Goal: Information Seeking & Learning: Compare options

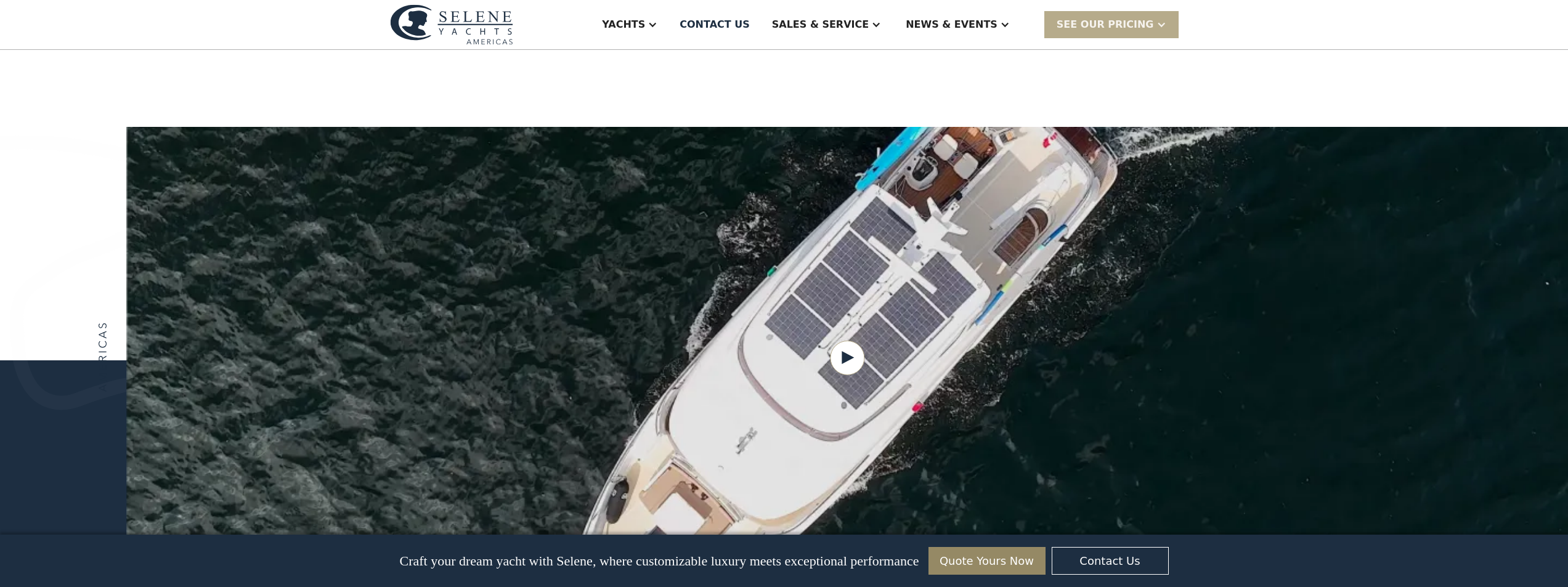
scroll to position [1417, 0]
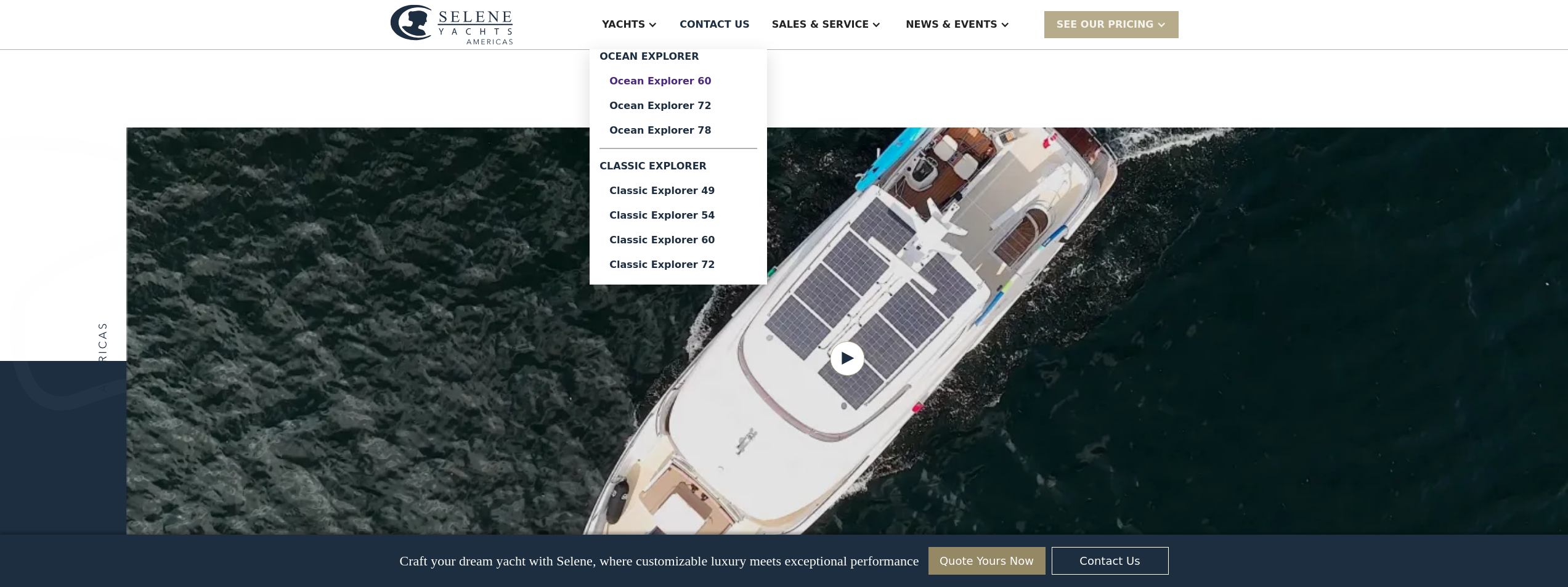
click at [721, 86] on div "Ocean Explorer 60" at bounding box center [678, 81] width 138 height 10
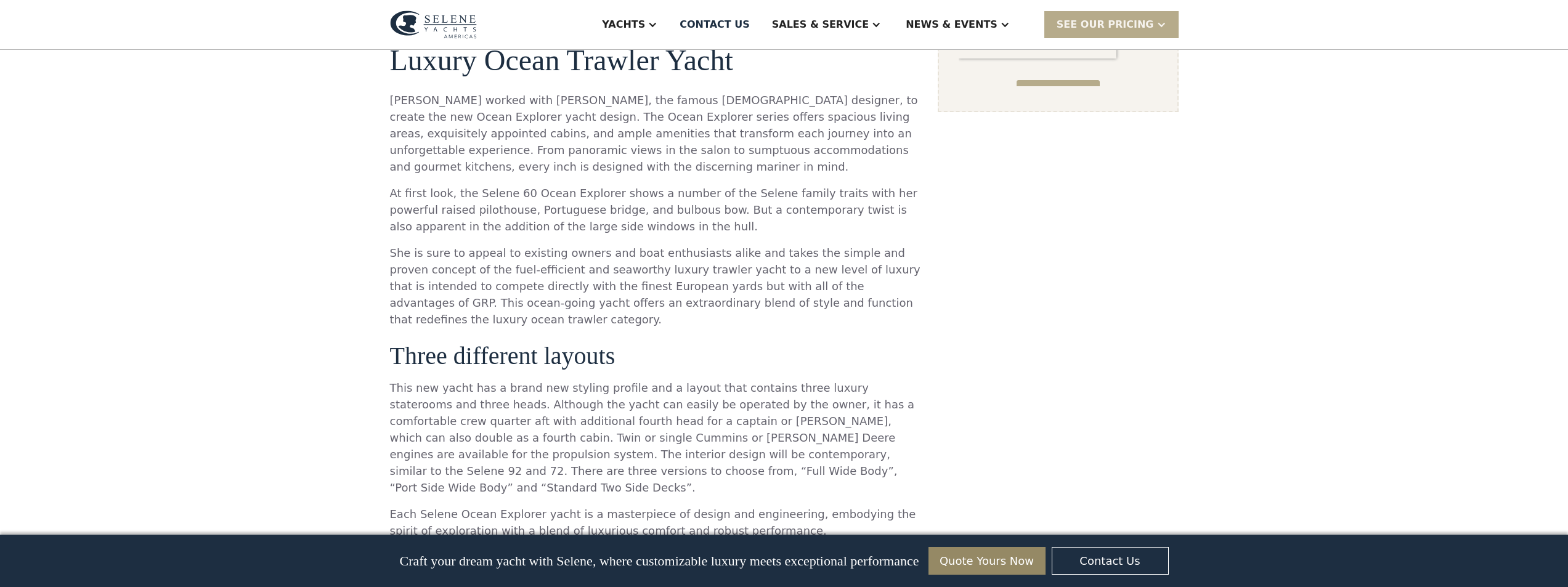
scroll to position [985, 0]
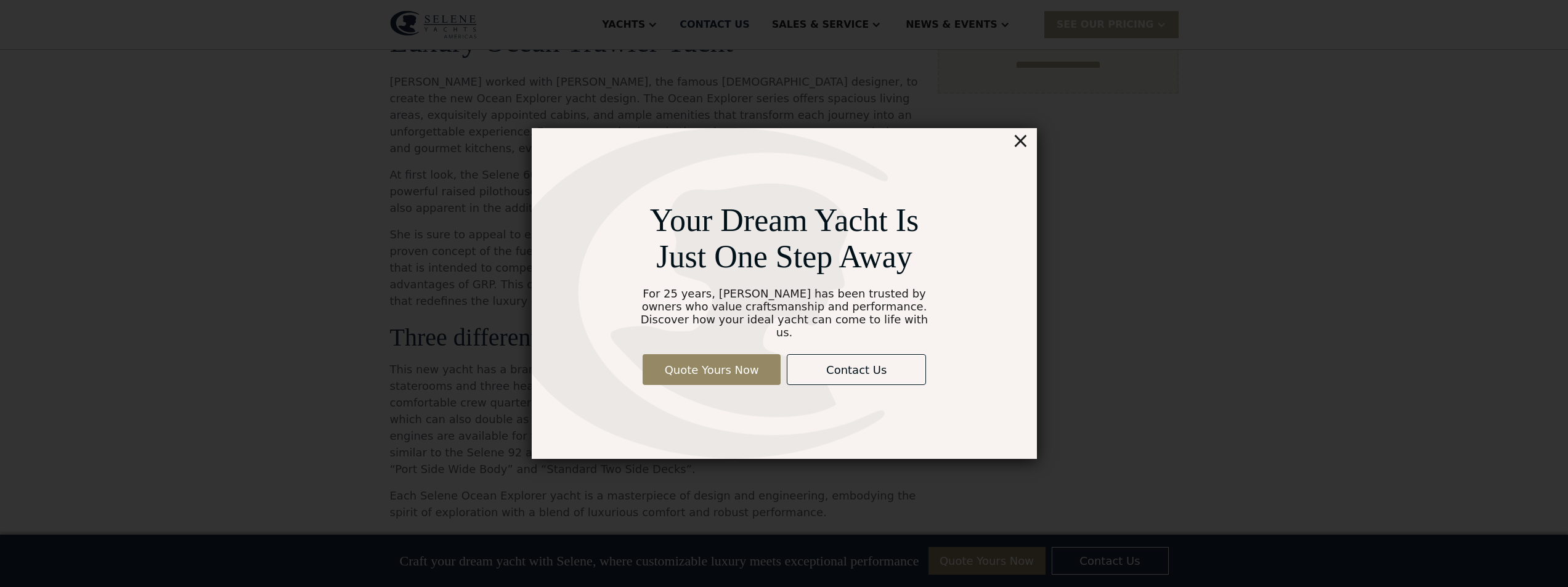
click at [1025, 144] on div "×" at bounding box center [1020, 140] width 18 height 25
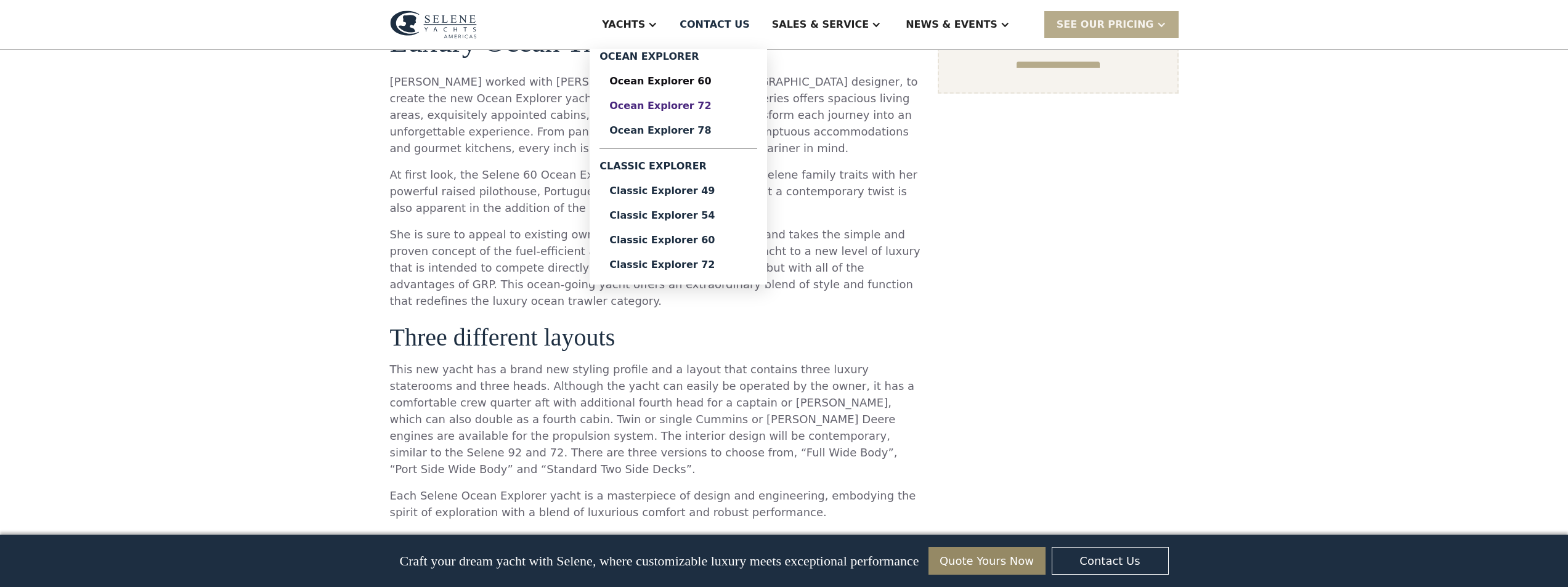
click at [747, 111] on div "Ocean Explorer 72" at bounding box center [678, 106] width 138 height 10
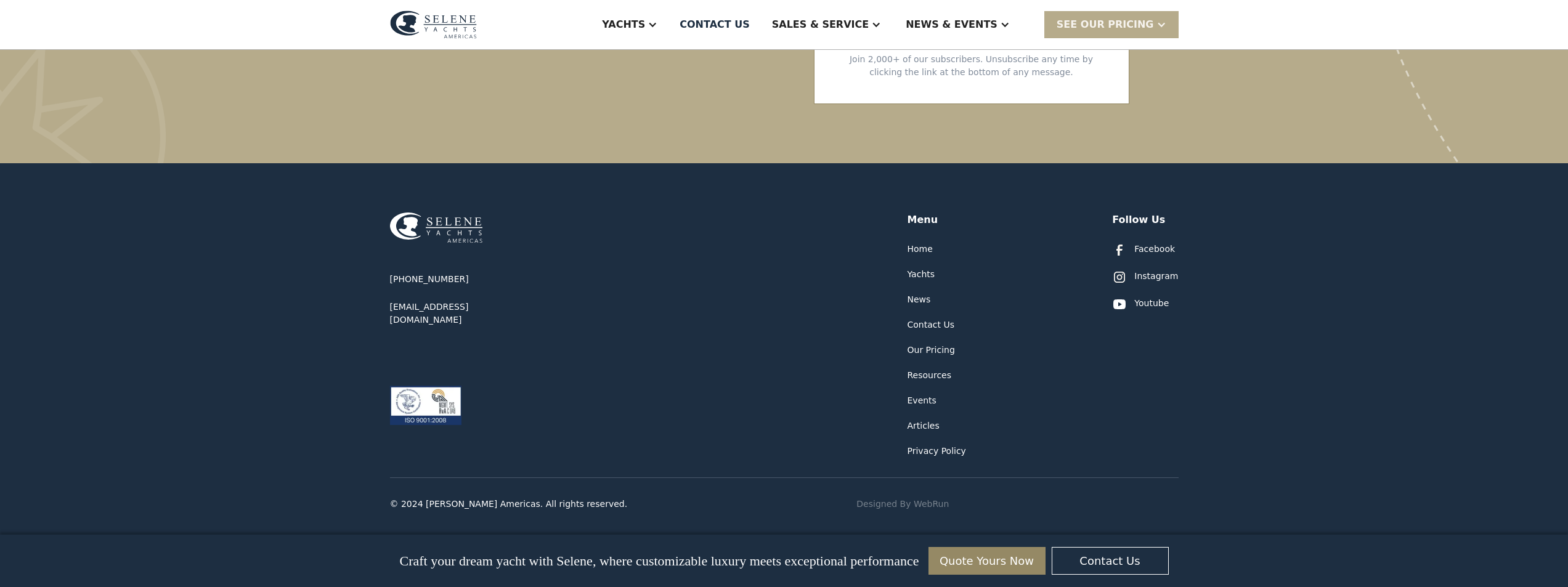
scroll to position [3757, 0]
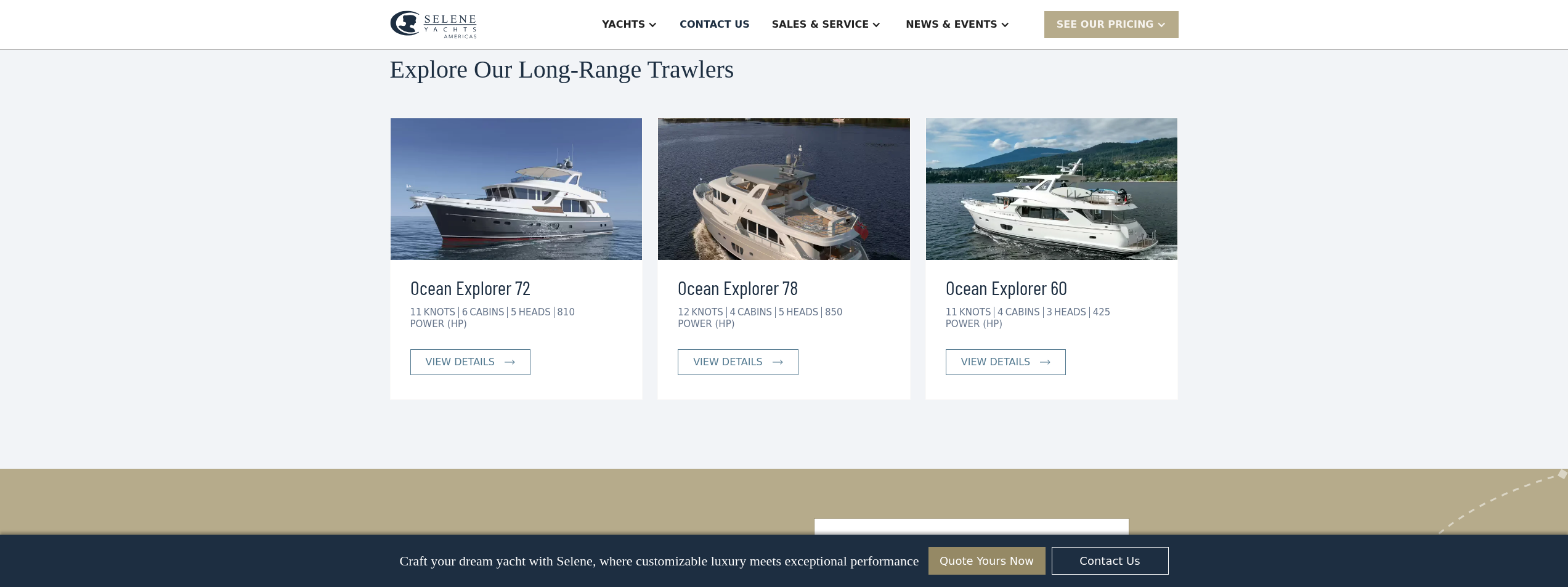
scroll to position [2648, 0]
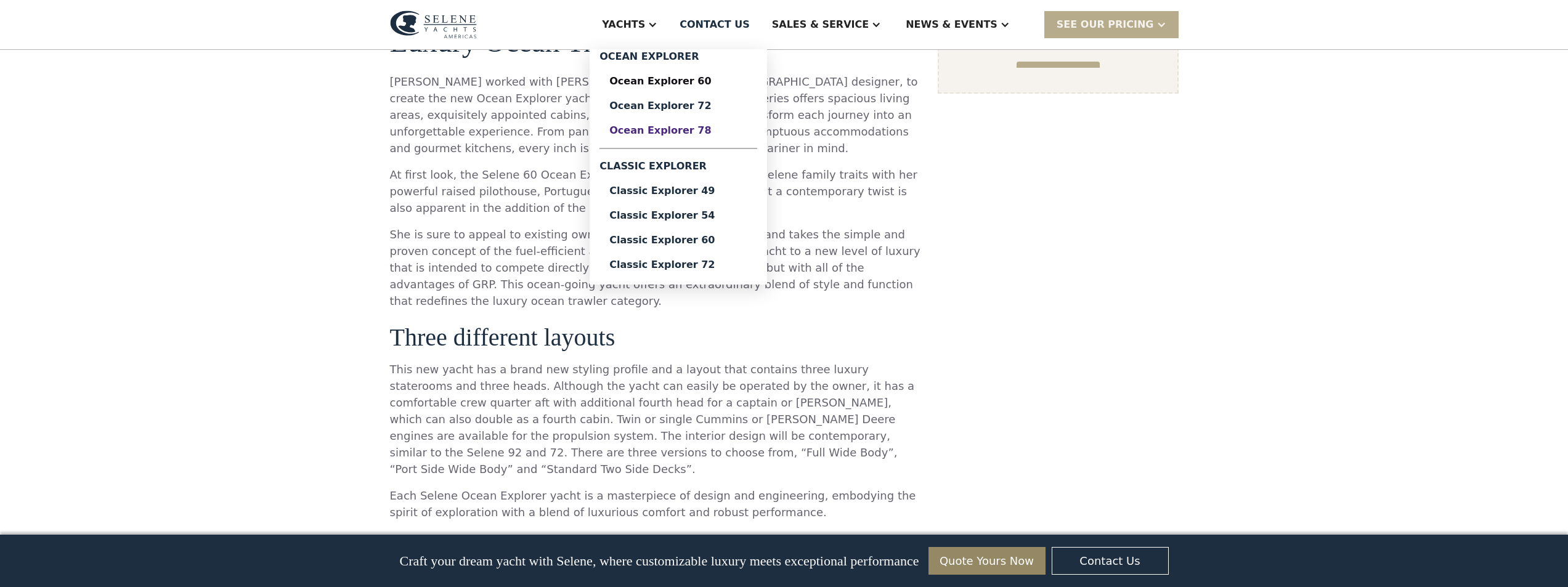
click at [747, 136] on div "Ocean Explorer 78" at bounding box center [678, 131] width 138 height 10
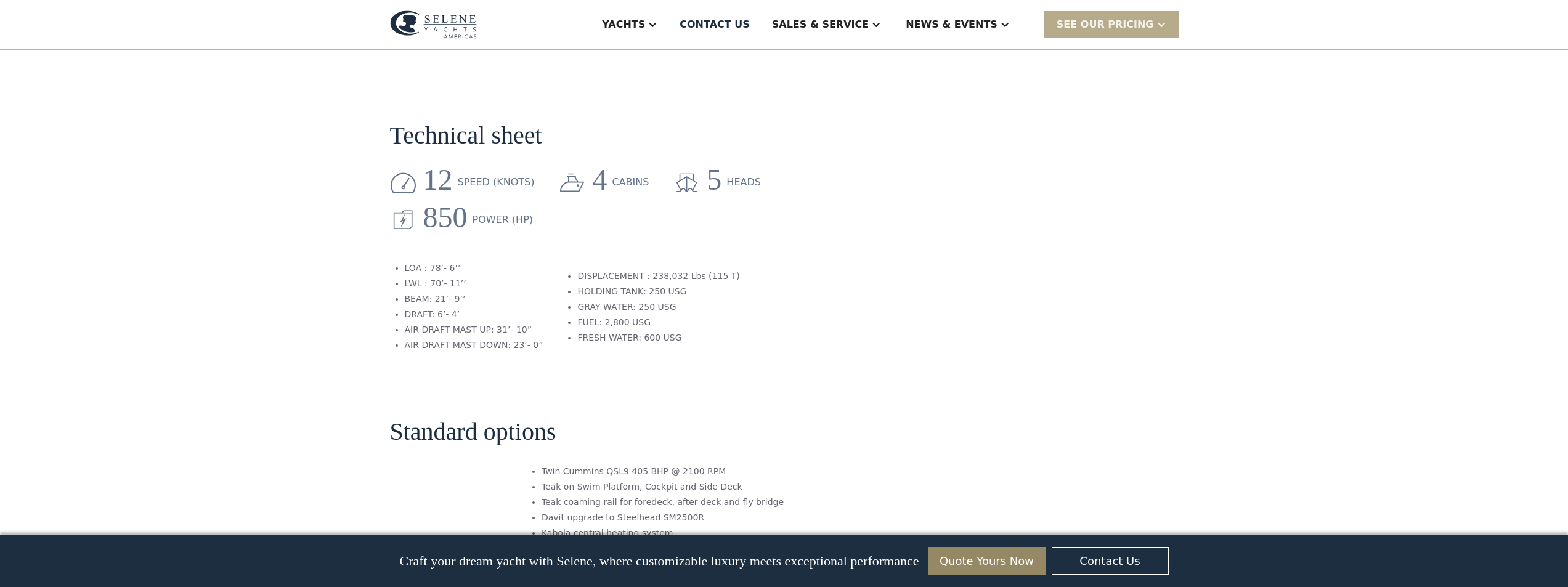
scroll to position [1293, 0]
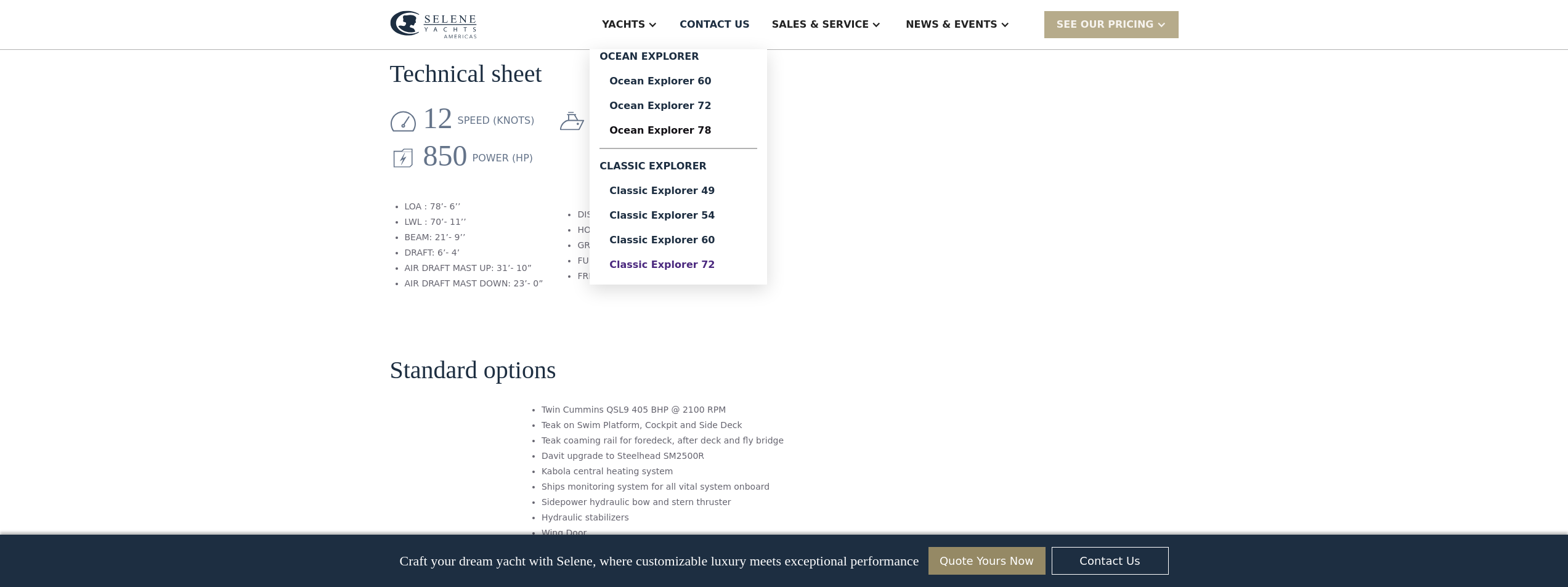
click at [747, 270] on div "Classic Explorer 72" at bounding box center [678, 264] width 138 height 10
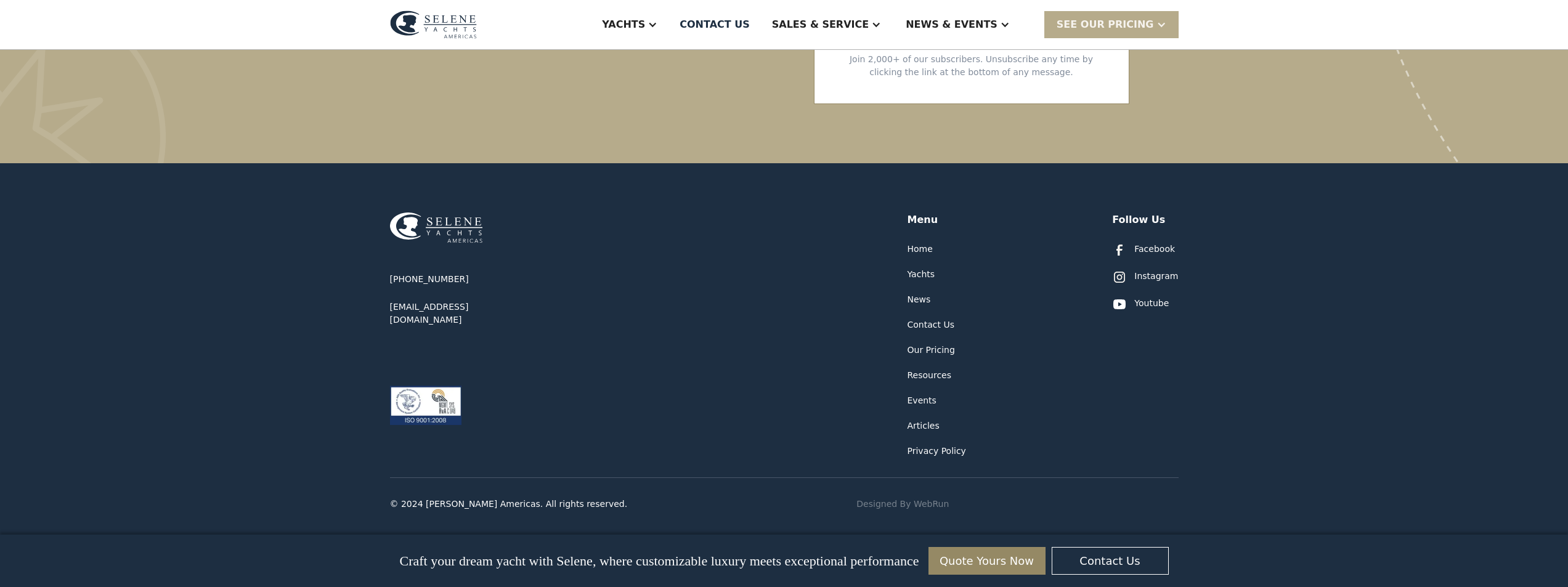
scroll to position [3202, 0]
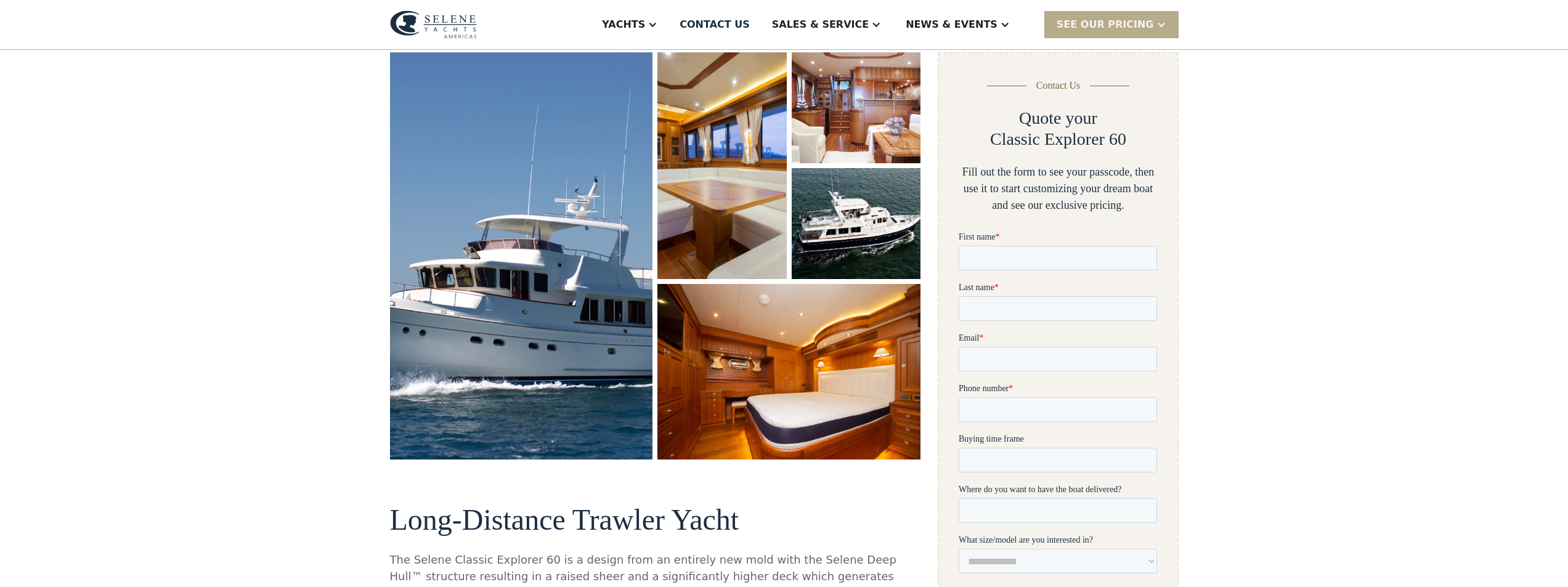
scroll to position [308, 0]
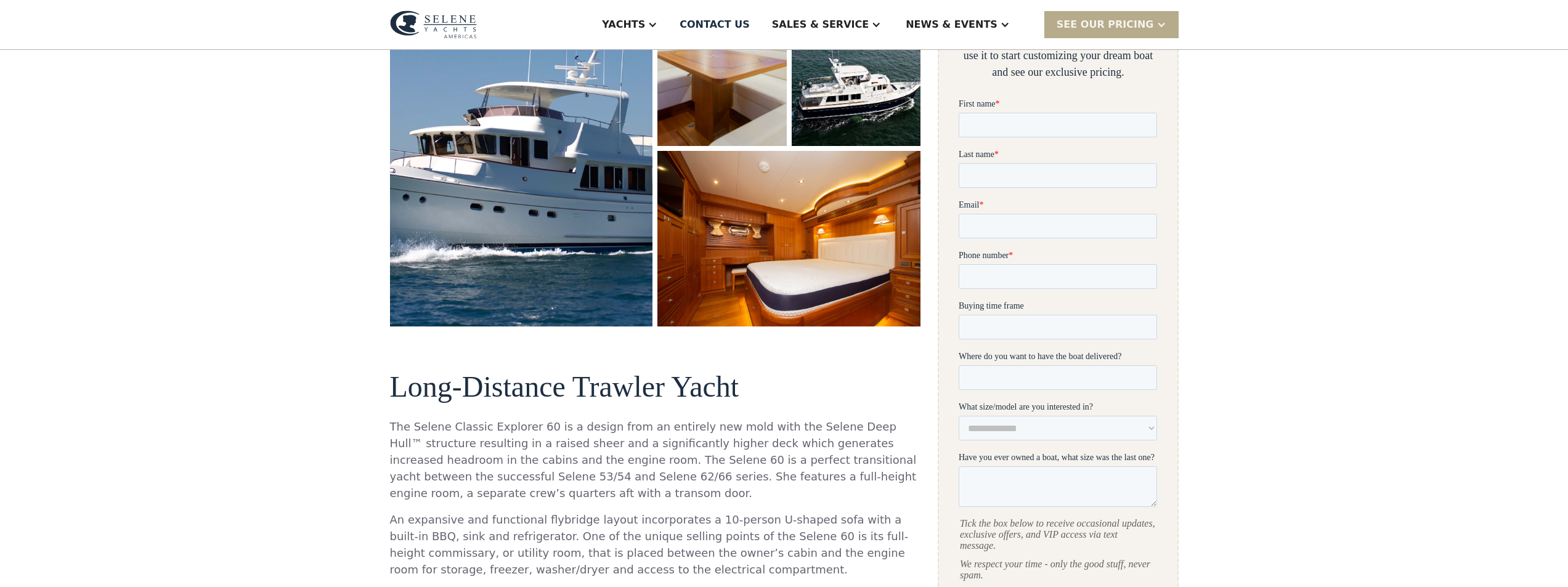
click at [655, 152] on img "open lightbox" at bounding box center [722, 33] width 135 height 237
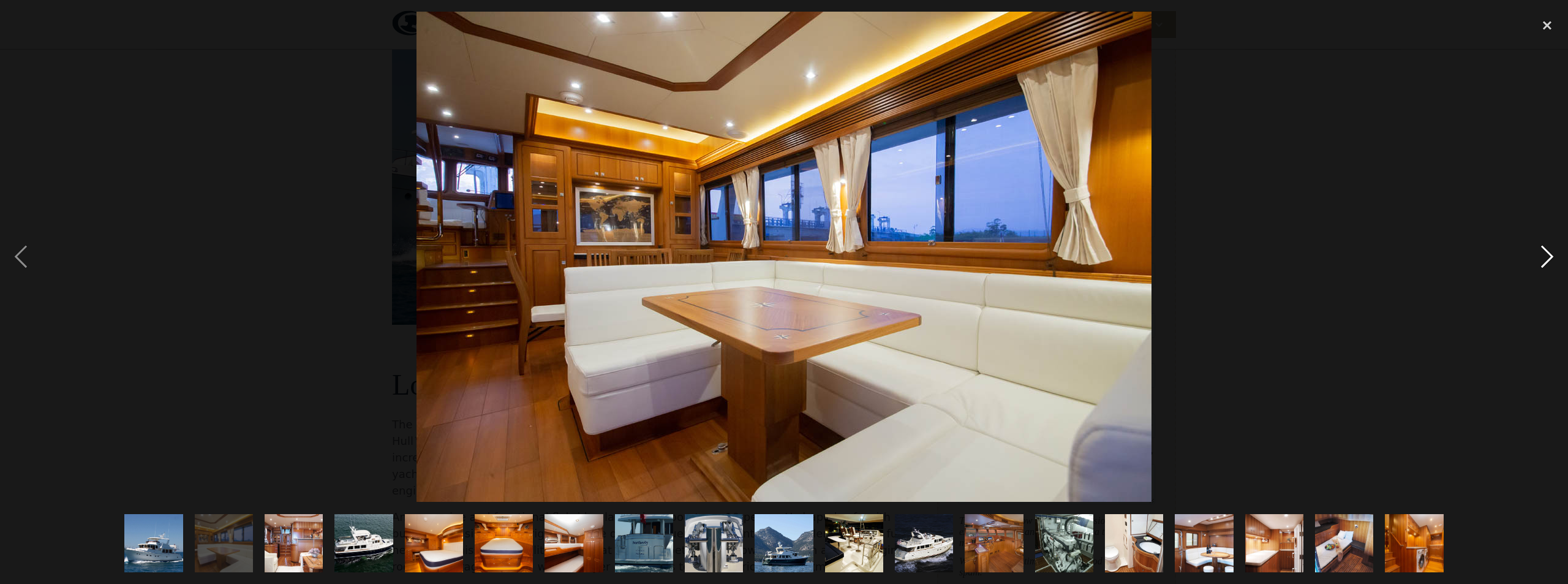
click at [1553, 252] on div "next image" at bounding box center [1547, 257] width 42 height 491
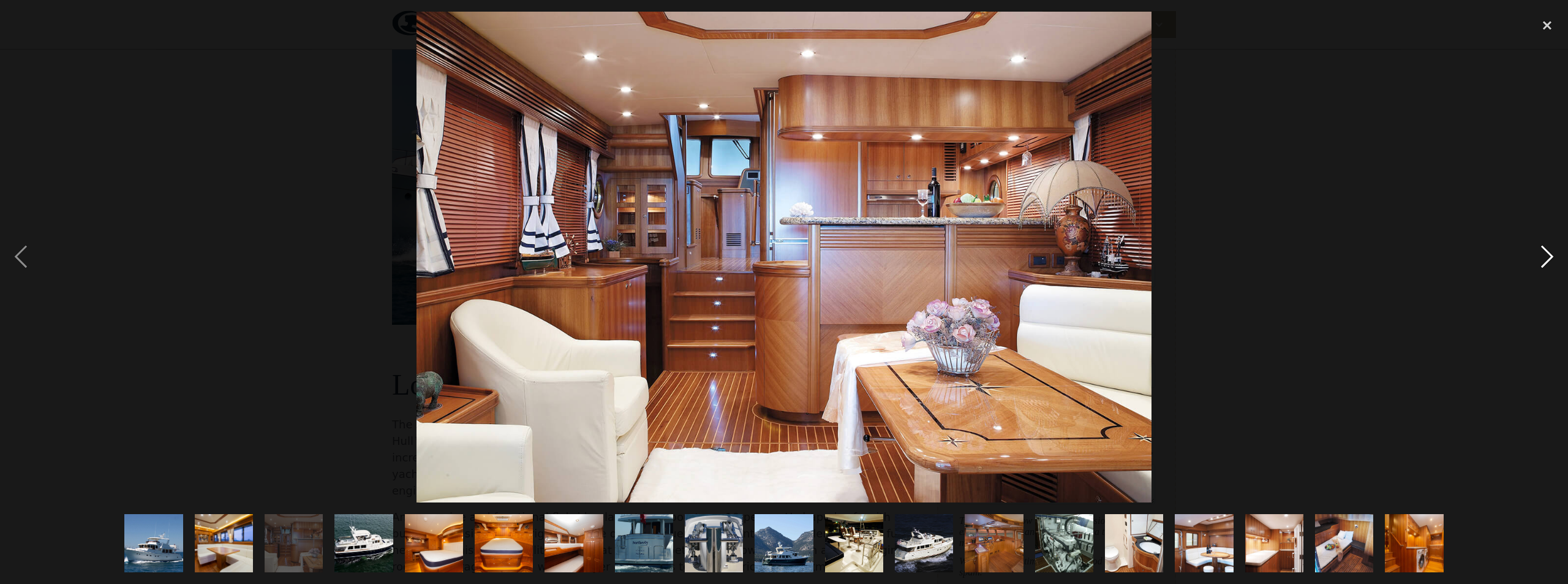
click at [1553, 252] on div "next image" at bounding box center [1547, 257] width 42 height 491
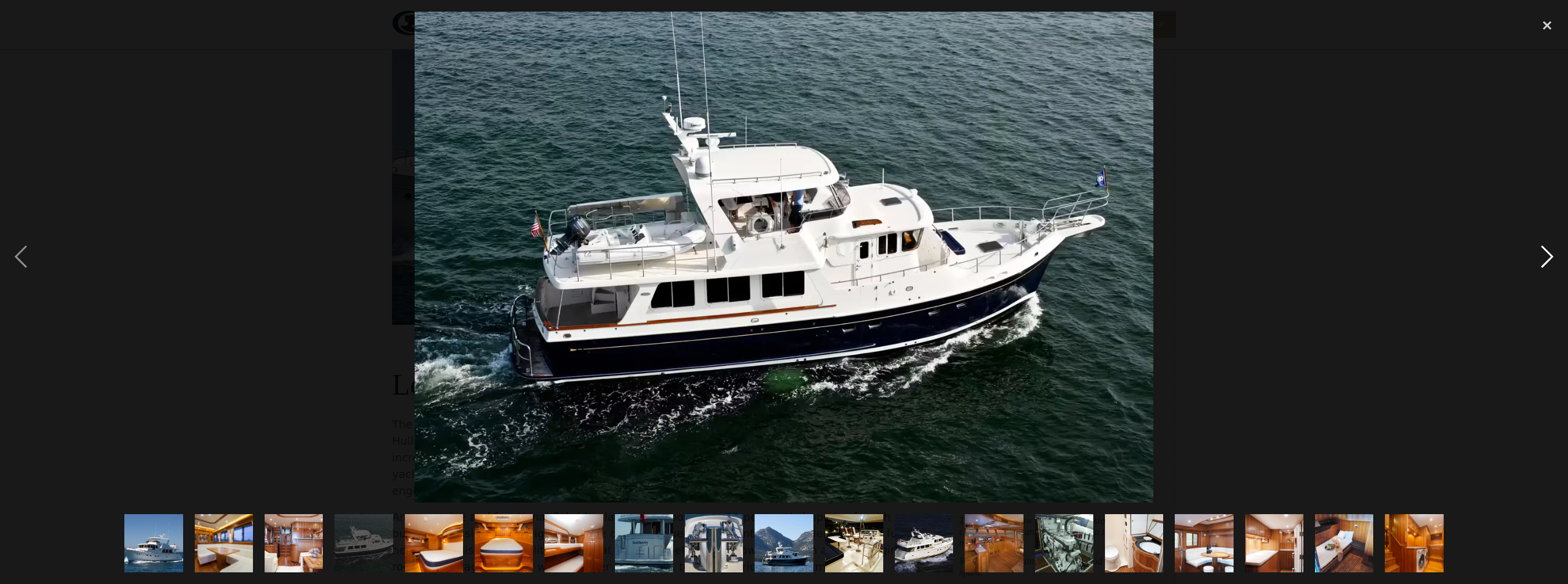
click at [1553, 252] on div "next image" at bounding box center [1547, 257] width 42 height 491
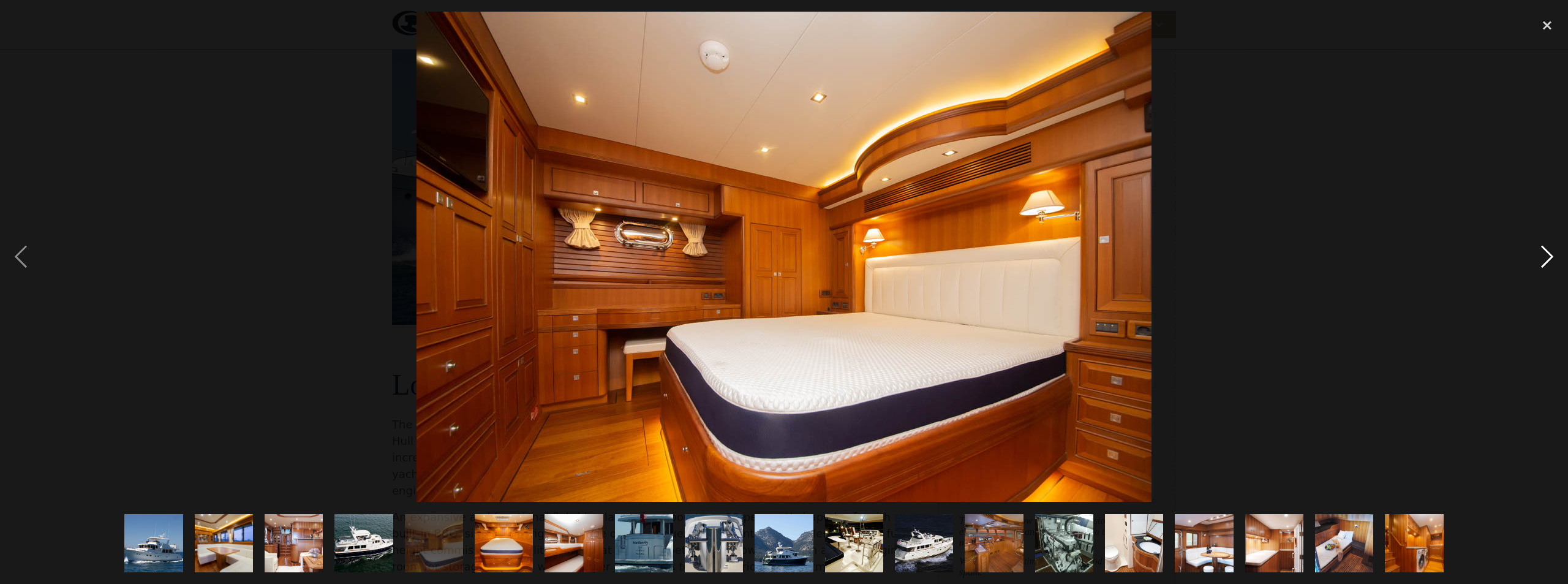
click at [1553, 252] on div "next image" at bounding box center [1547, 257] width 42 height 491
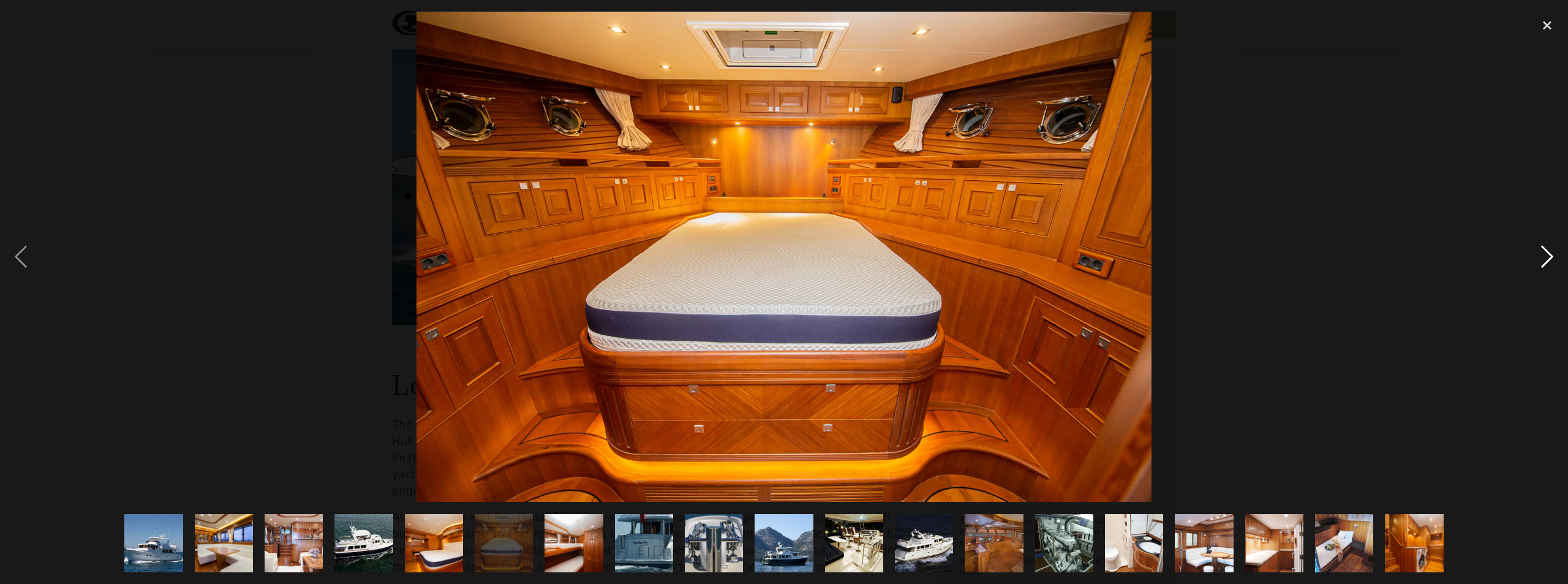
click at [1553, 252] on div "next image" at bounding box center [1547, 257] width 42 height 491
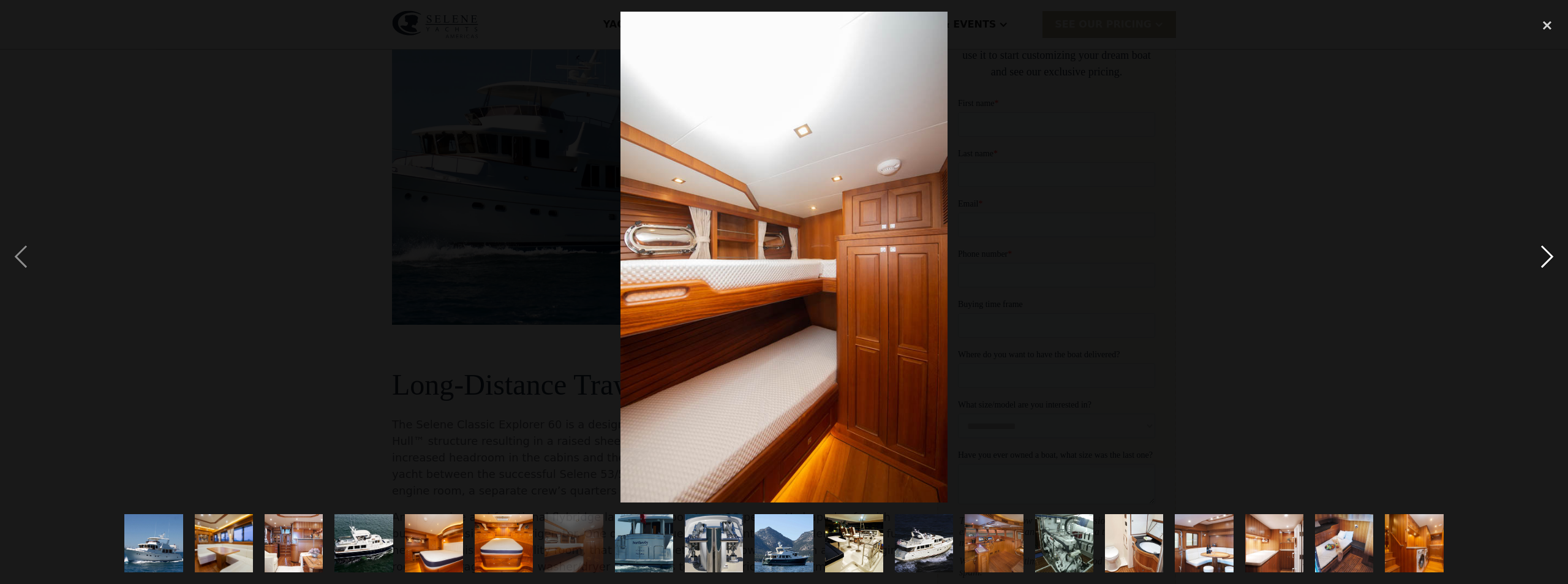
click at [1554, 252] on div "next image" at bounding box center [1547, 257] width 42 height 491
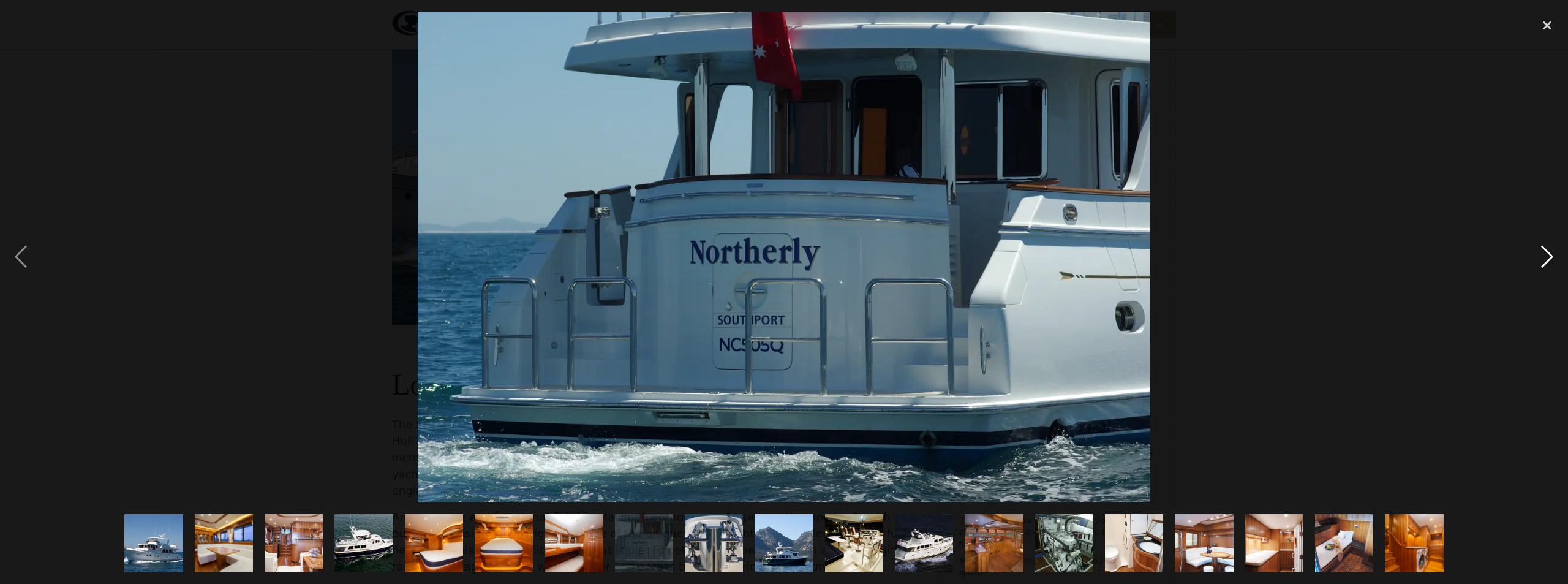
click at [1554, 251] on div "next image" at bounding box center [1547, 257] width 42 height 491
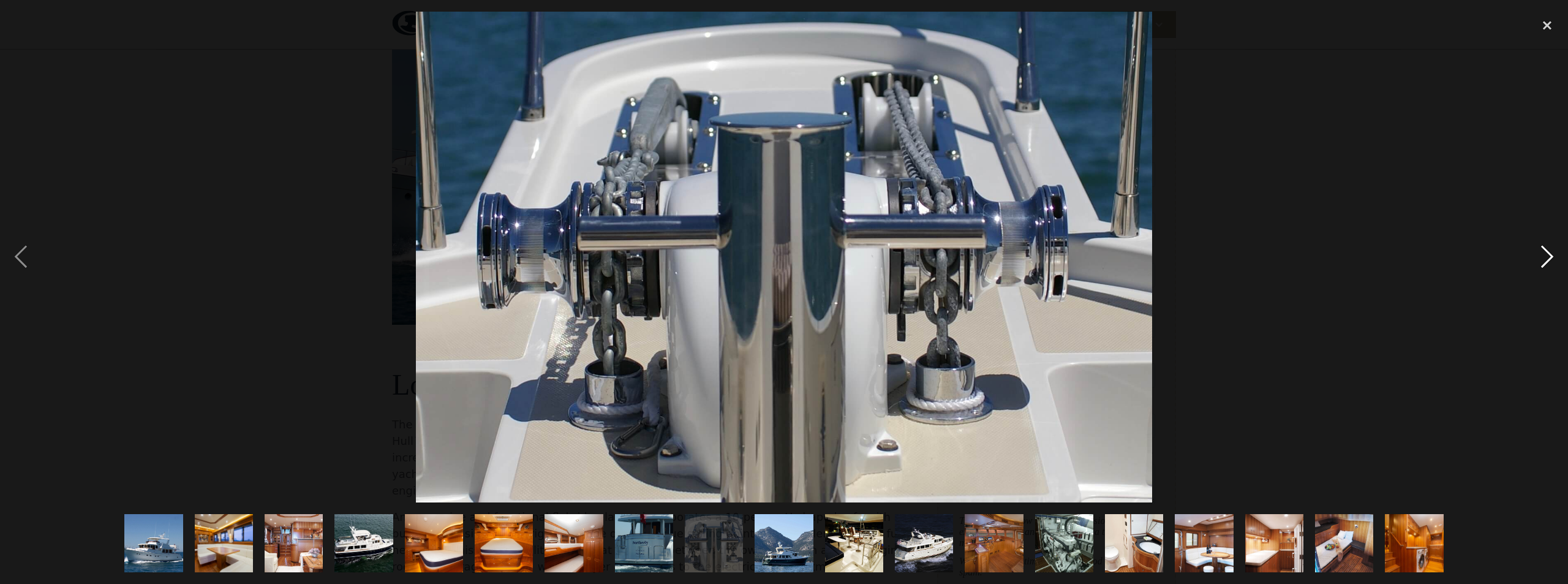
click at [1554, 251] on div "next image" at bounding box center [1547, 257] width 42 height 491
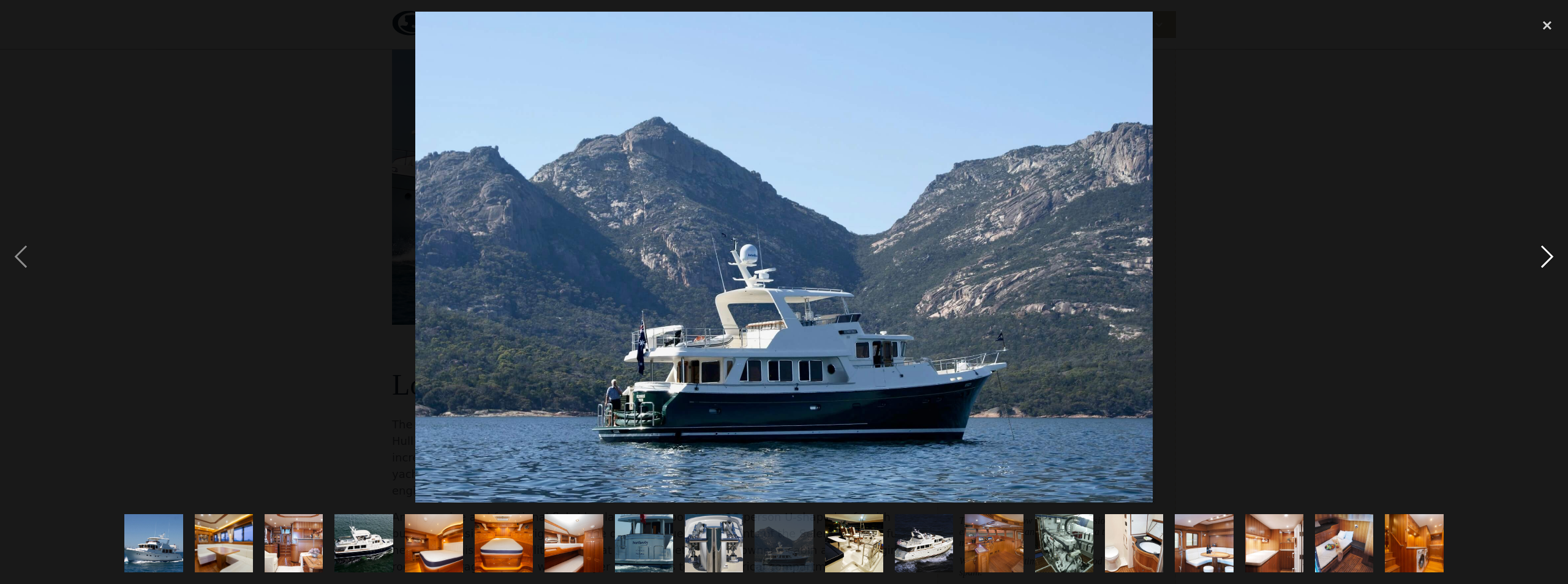
click at [1554, 251] on div "next image" at bounding box center [1547, 257] width 42 height 491
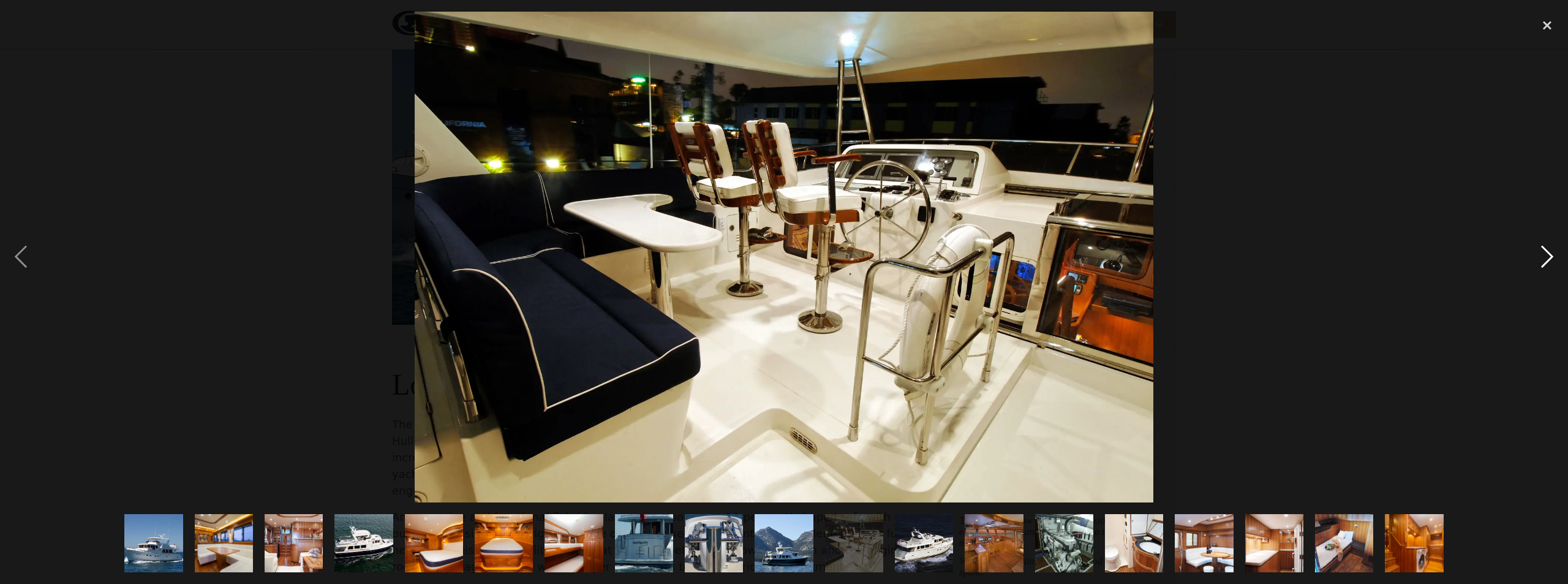
click at [1554, 251] on div "next image" at bounding box center [1547, 257] width 42 height 491
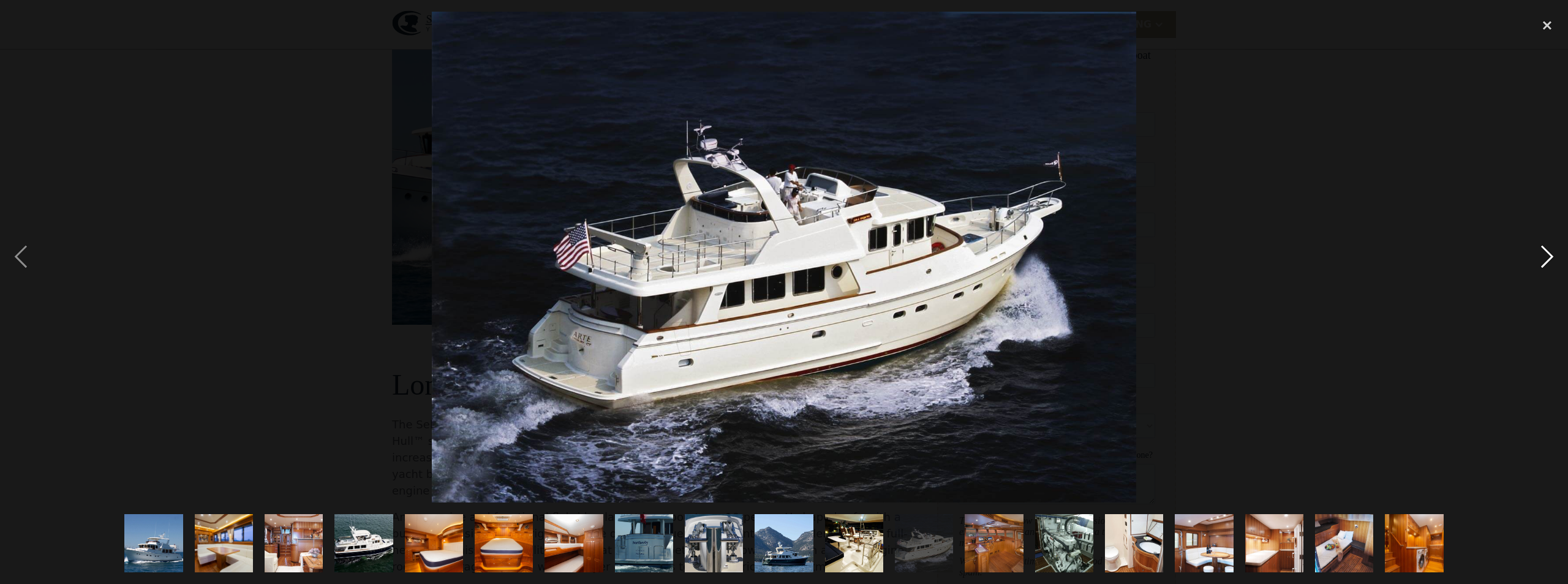
click at [1554, 251] on div "next image" at bounding box center [1547, 257] width 42 height 491
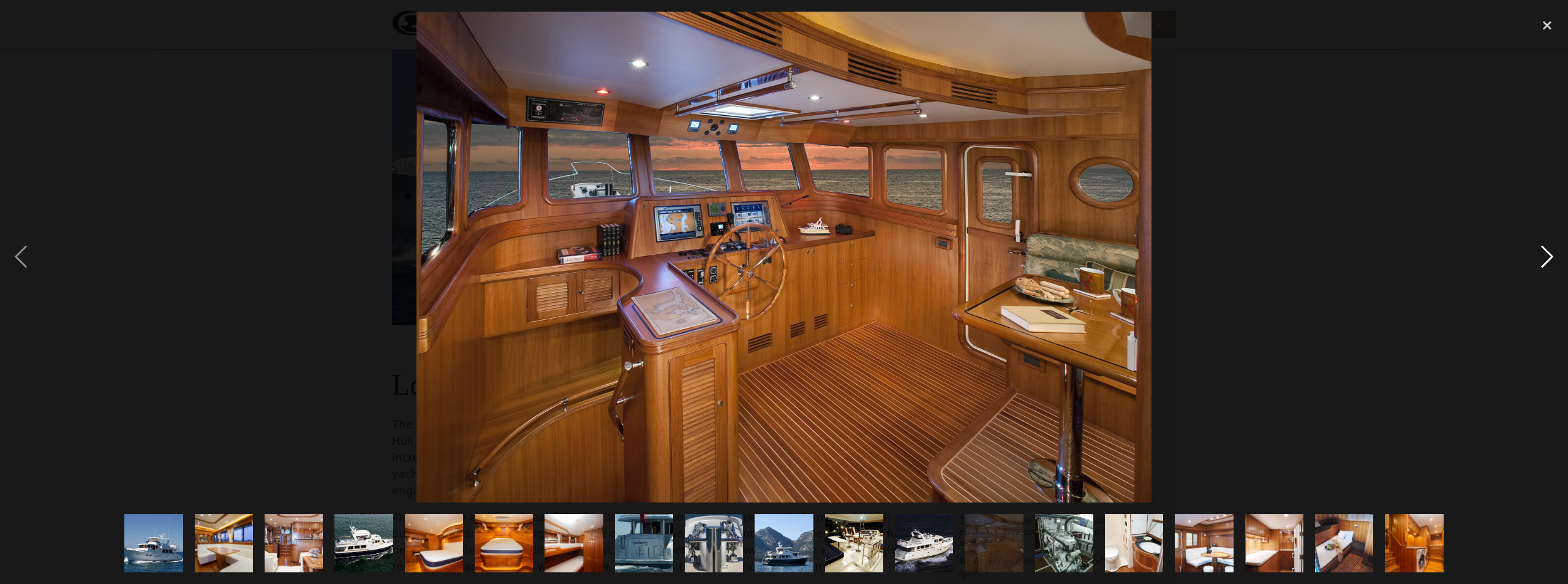
click at [1554, 251] on div "next image" at bounding box center [1547, 257] width 42 height 491
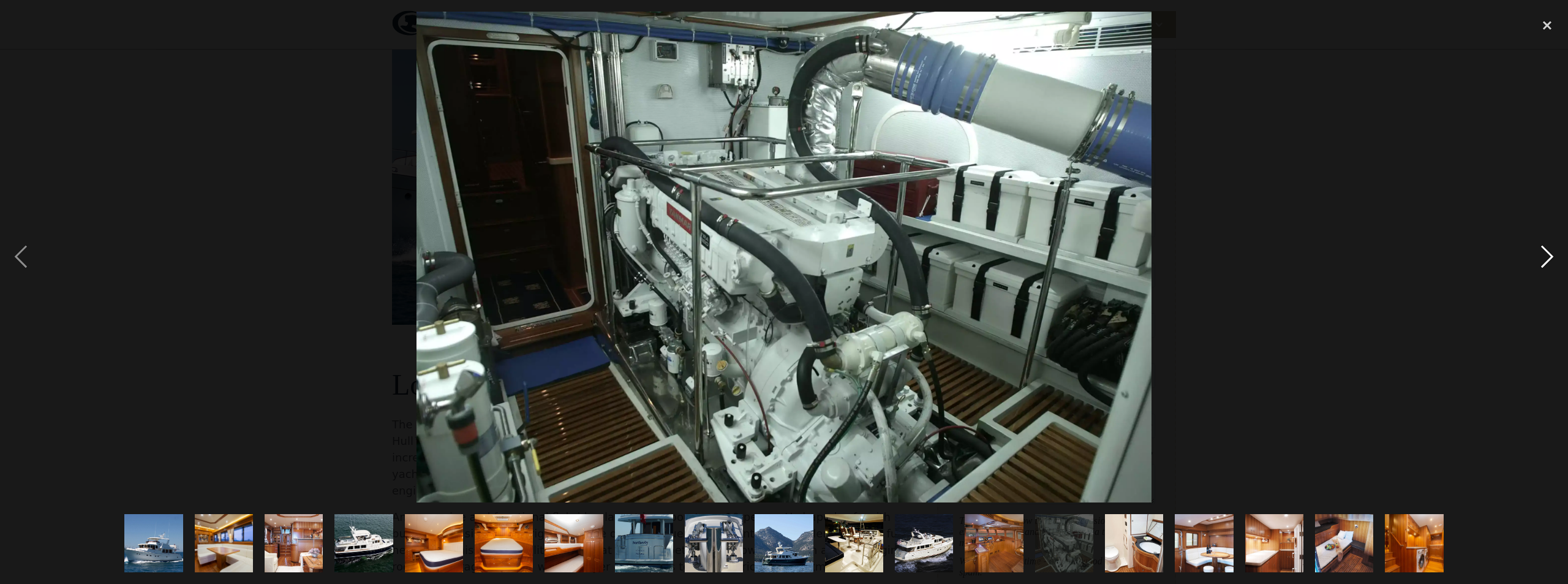
click at [1554, 251] on div "next image" at bounding box center [1547, 257] width 42 height 491
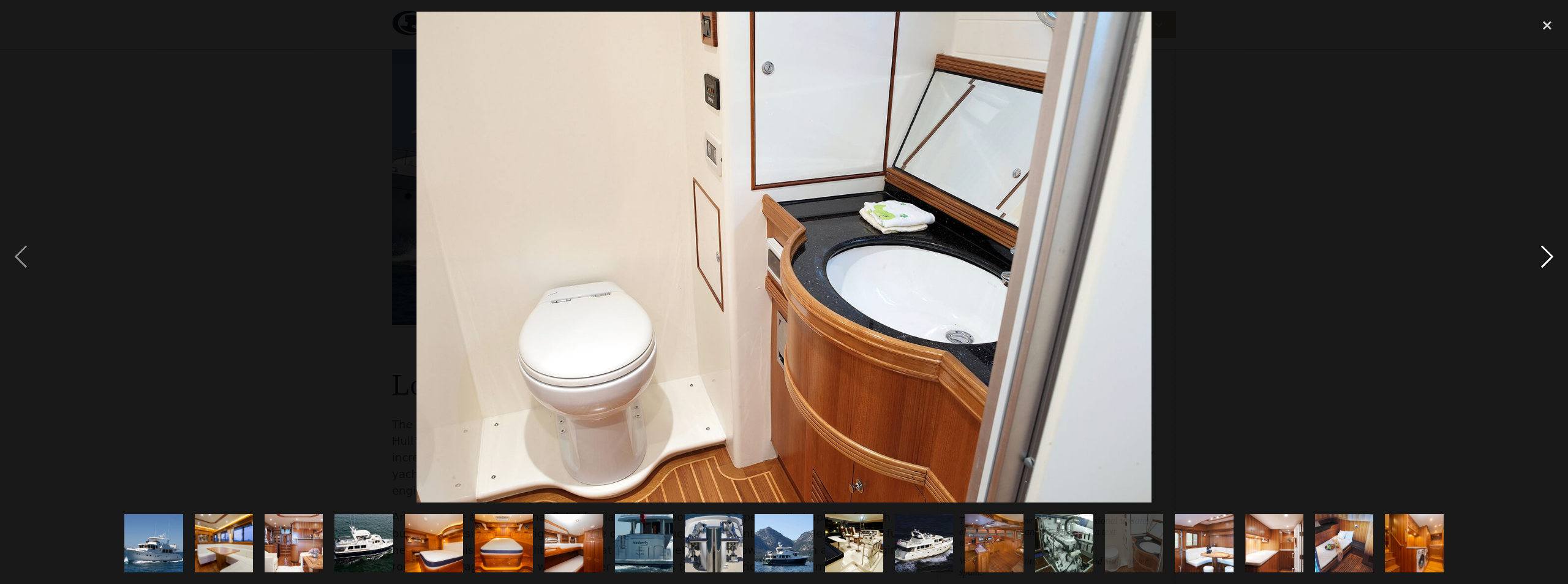
click at [1554, 251] on div "next image" at bounding box center [1547, 257] width 42 height 491
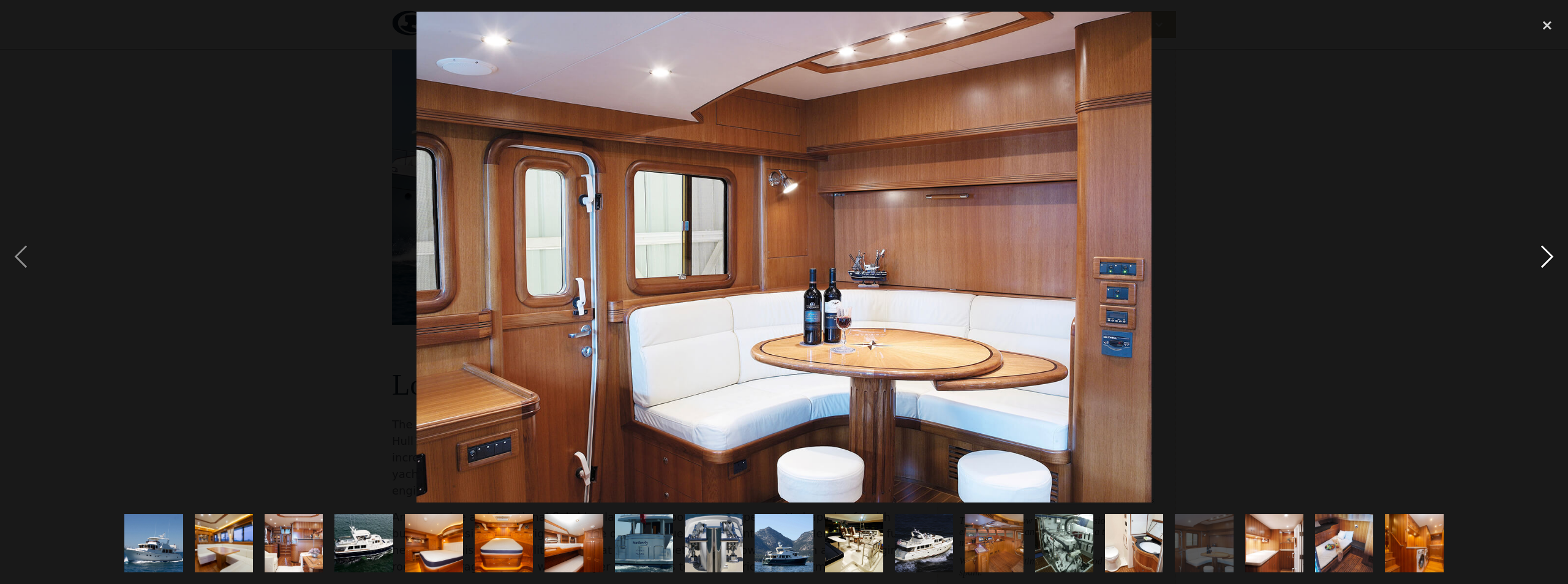
click at [1554, 251] on div "next image" at bounding box center [1547, 257] width 42 height 491
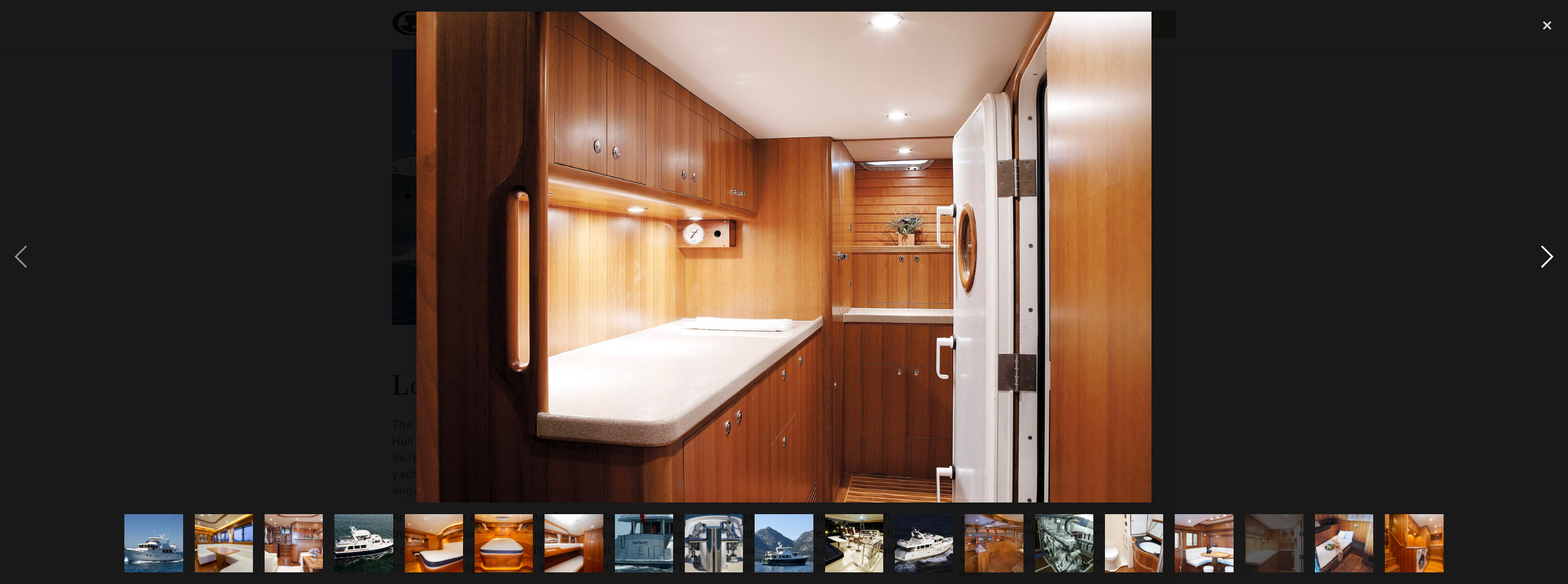
click at [1554, 254] on div "next image" at bounding box center [1547, 257] width 42 height 491
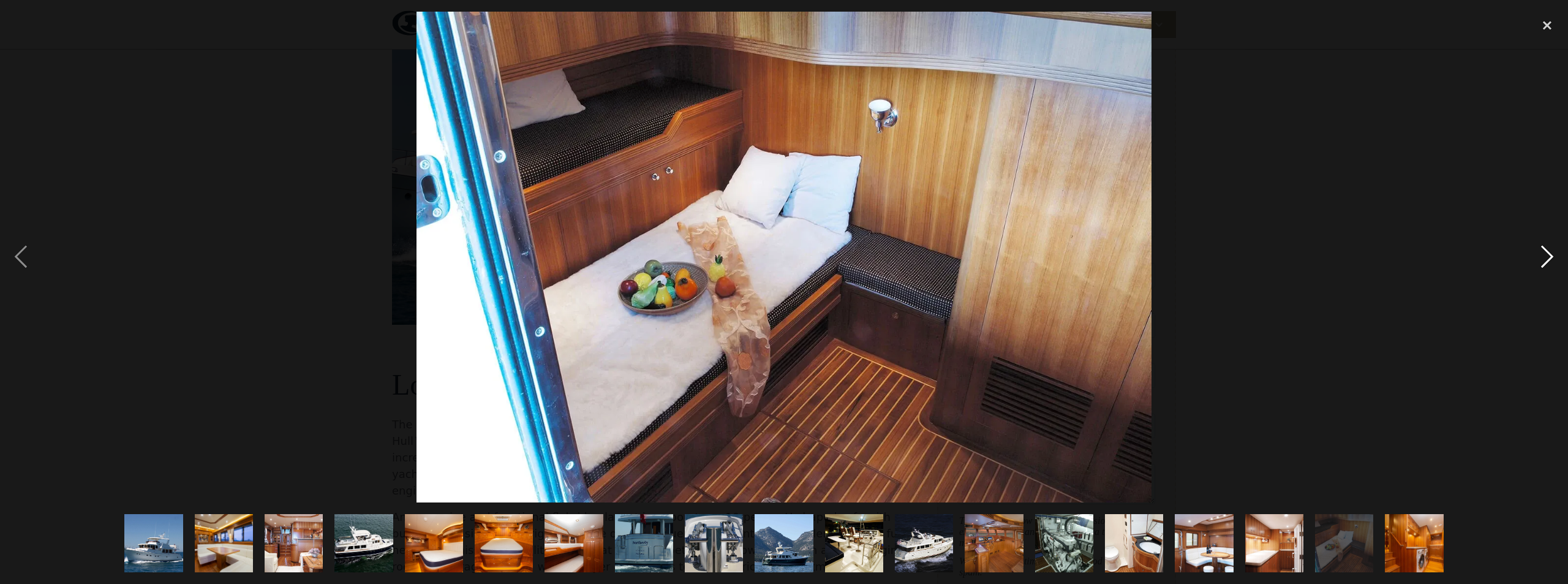
click at [1554, 254] on div "next image" at bounding box center [1547, 257] width 42 height 491
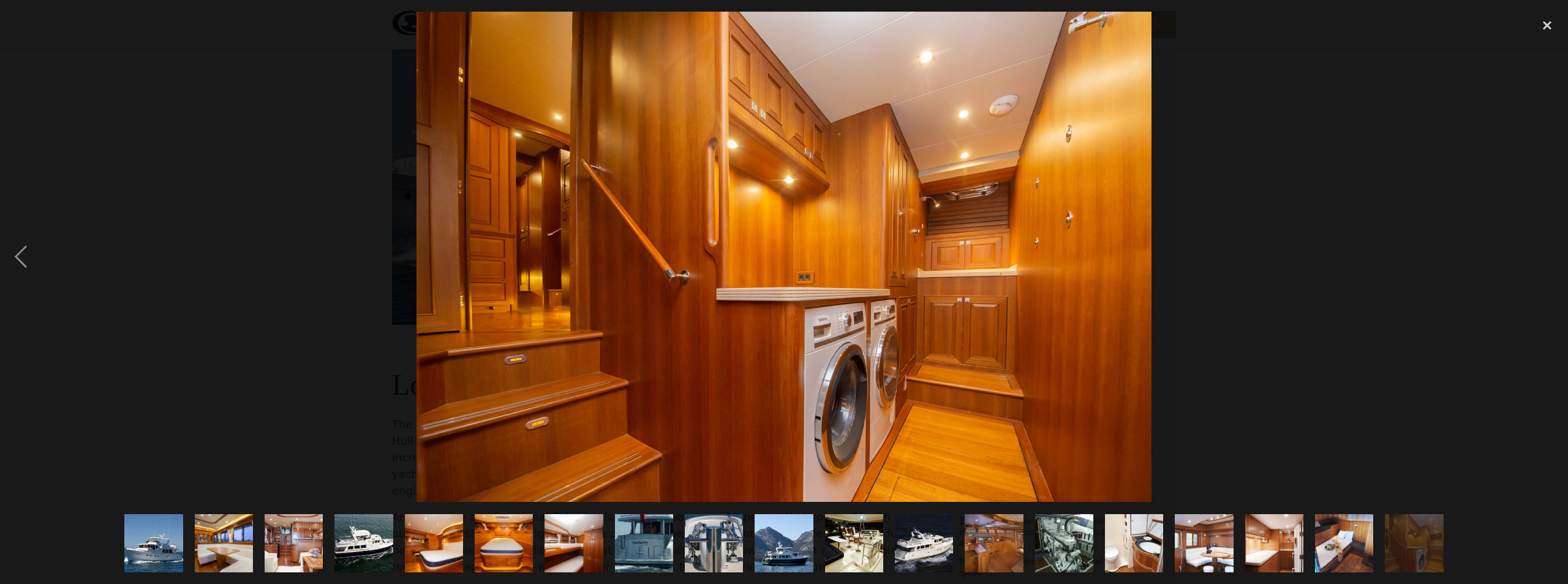
click at [1554, 255] on div "next image" at bounding box center [1547, 257] width 42 height 491
click at [1545, 262] on div "next image" at bounding box center [1547, 257] width 42 height 491
click at [15, 254] on div "previous image" at bounding box center [21, 257] width 42 height 491
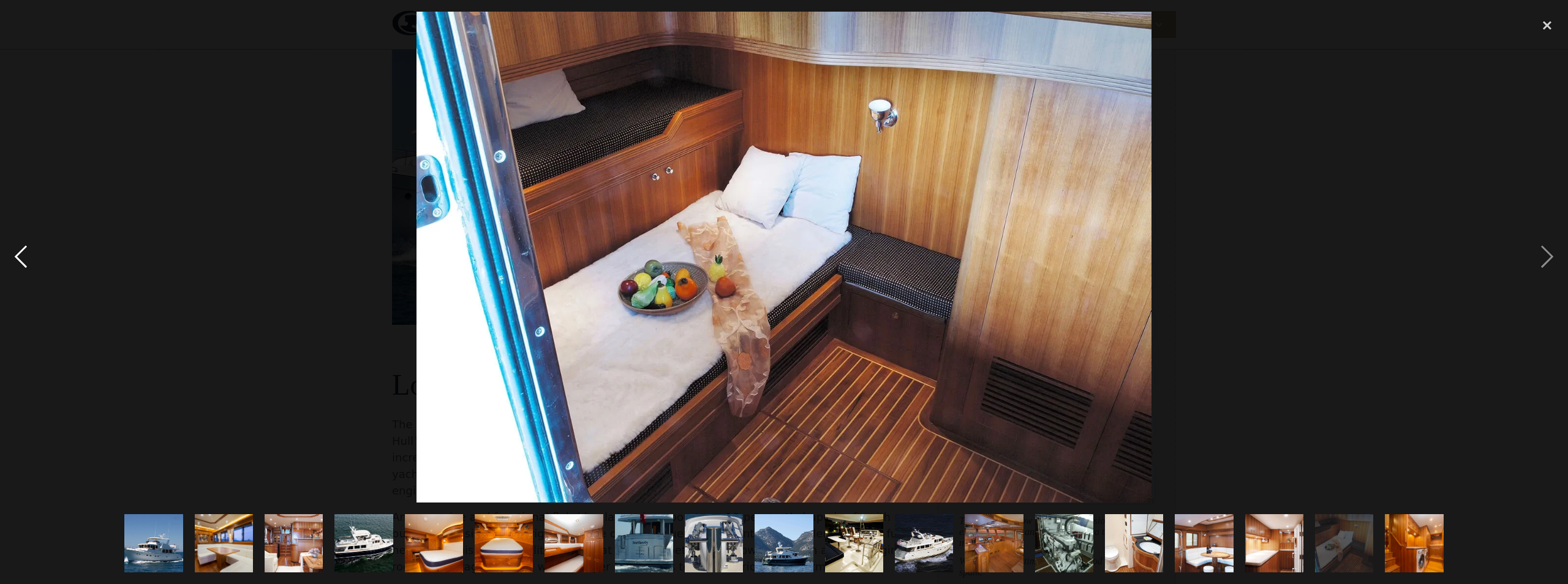
click at [15, 254] on div "previous image" at bounding box center [21, 257] width 42 height 491
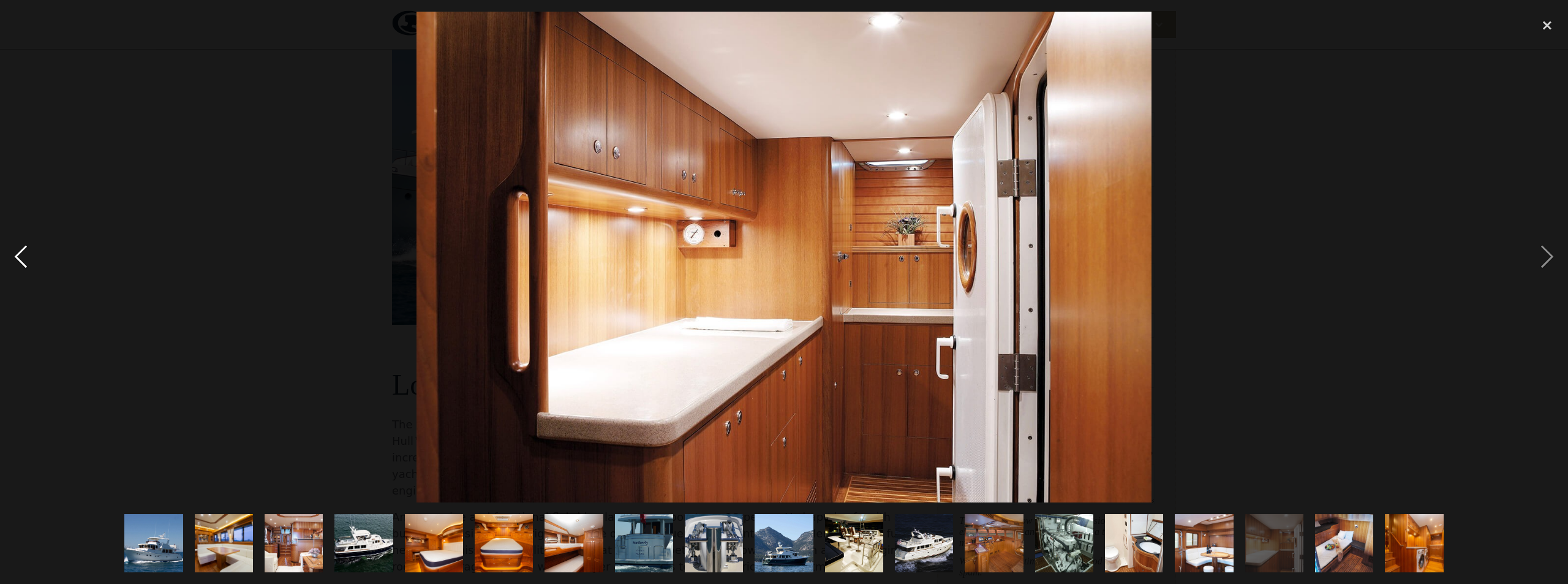
click at [15, 256] on div "previous image" at bounding box center [21, 257] width 42 height 491
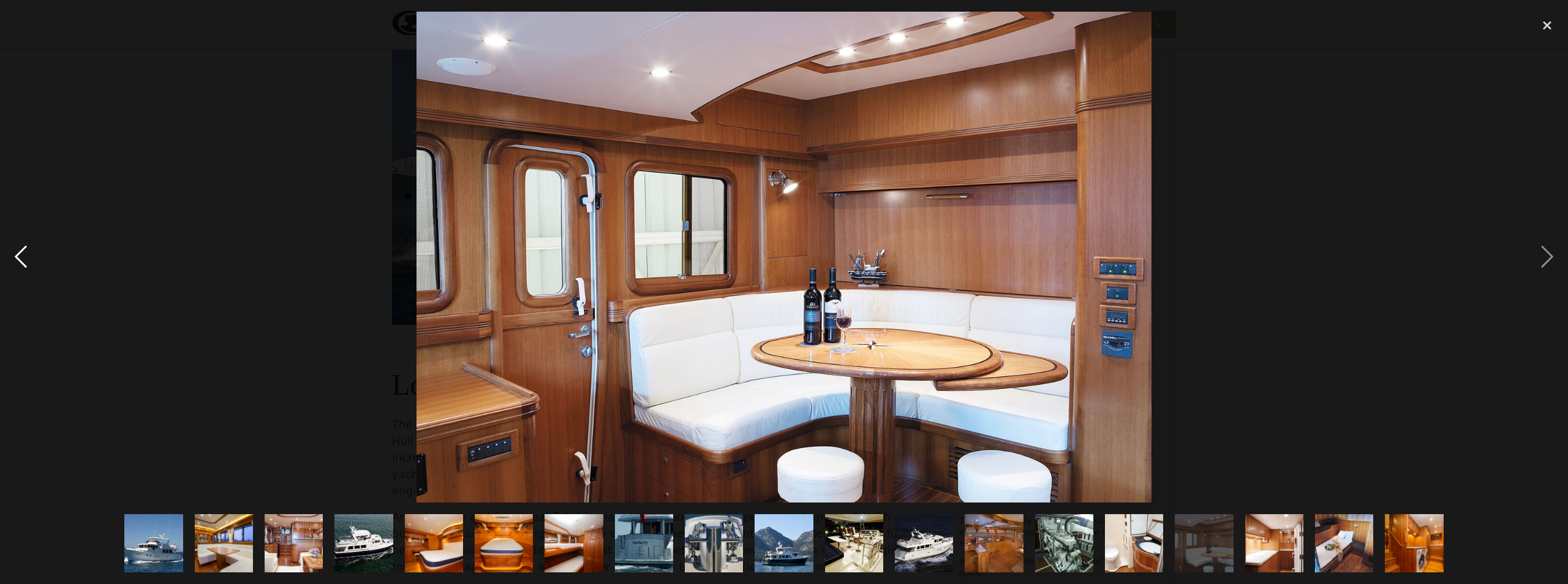
click at [15, 258] on div "previous image" at bounding box center [21, 257] width 42 height 491
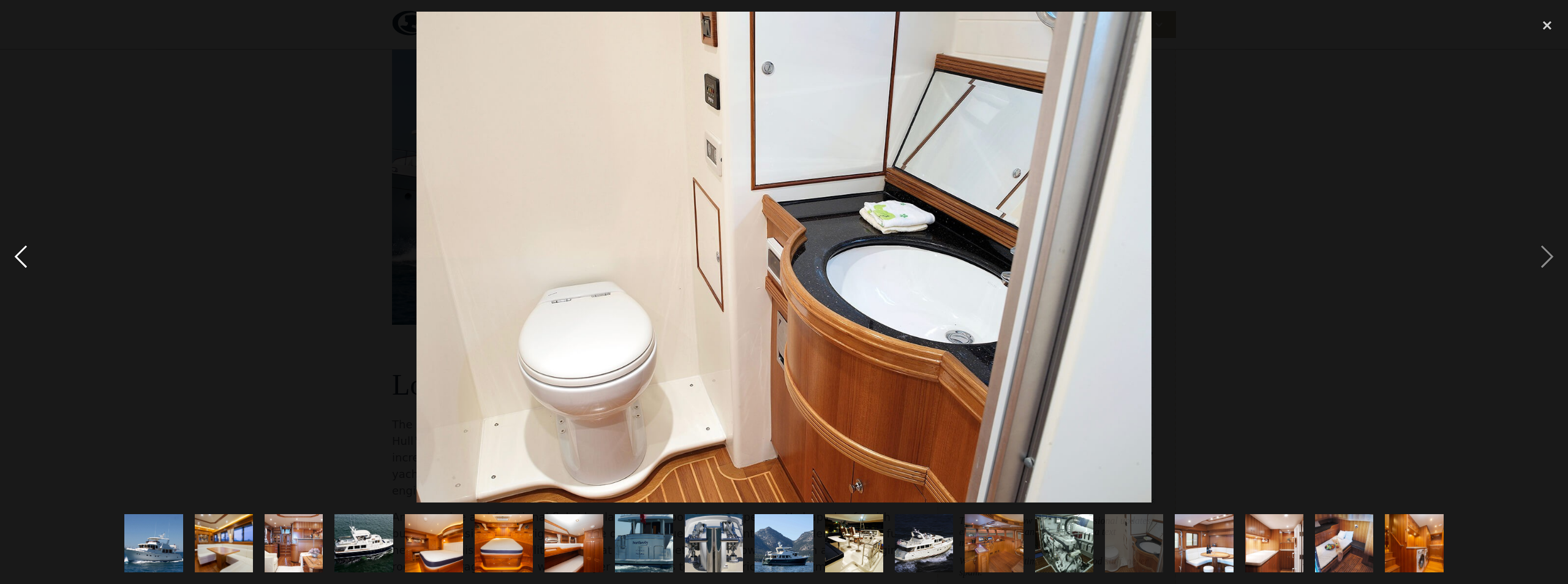
click at [14, 259] on div "previous image" at bounding box center [21, 257] width 42 height 491
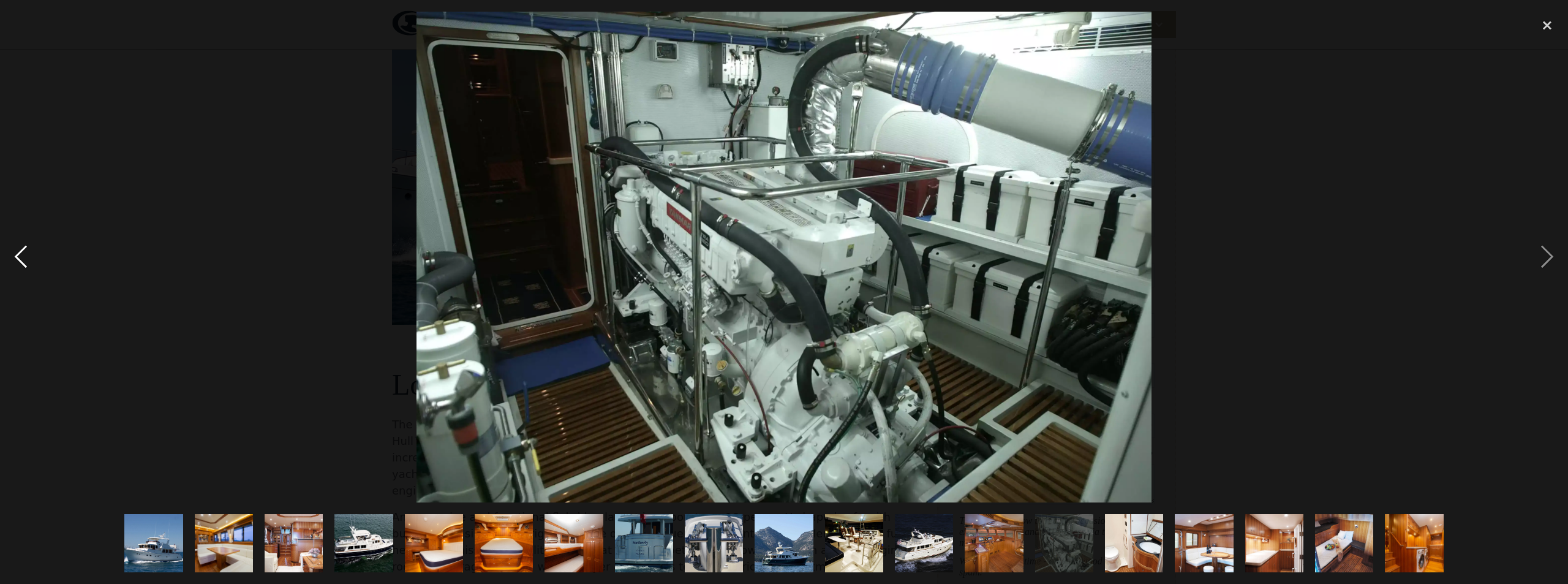
click at [14, 259] on div "previous image" at bounding box center [21, 257] width 42 height 491
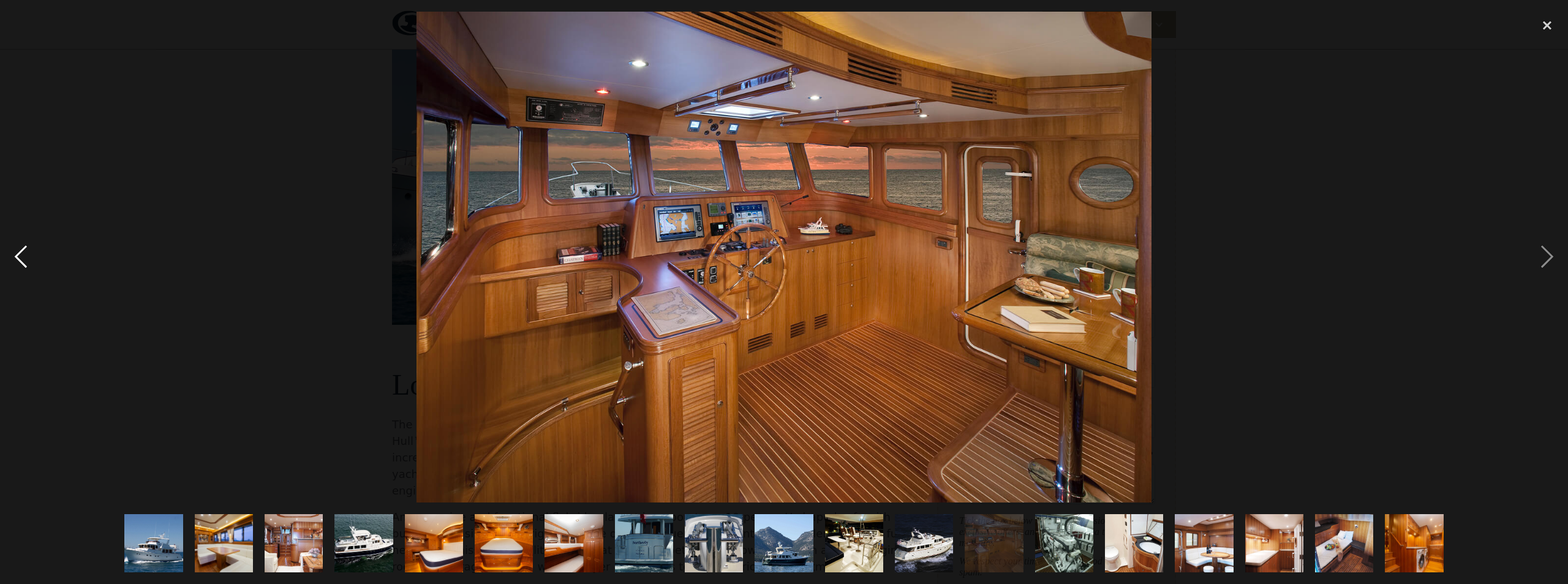
click at [13, 260] on div "previous image" at bounding box center [21, 257] width 42 height 491
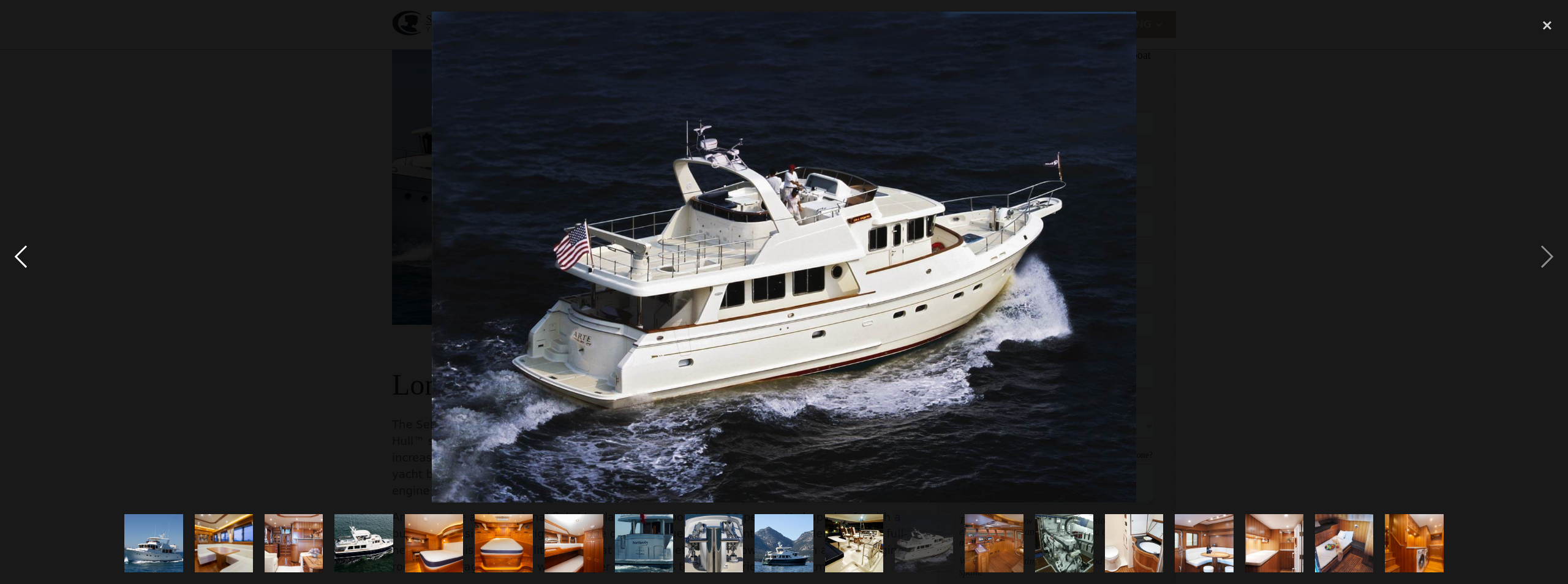
click at [12, 260] on div "previous image" at bounding box center [21, 257] width 42 height 491
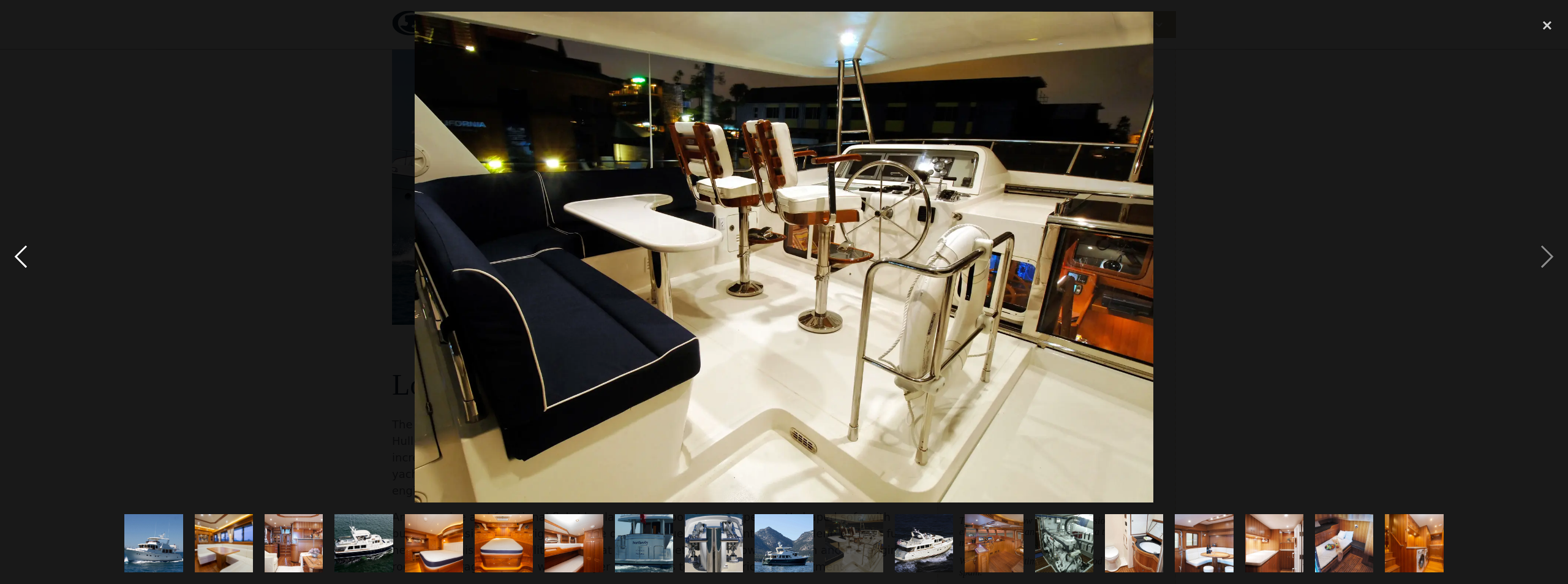
click at [12, 260] on div "previous image" at bounding box center [21, 257] width 42 height 491
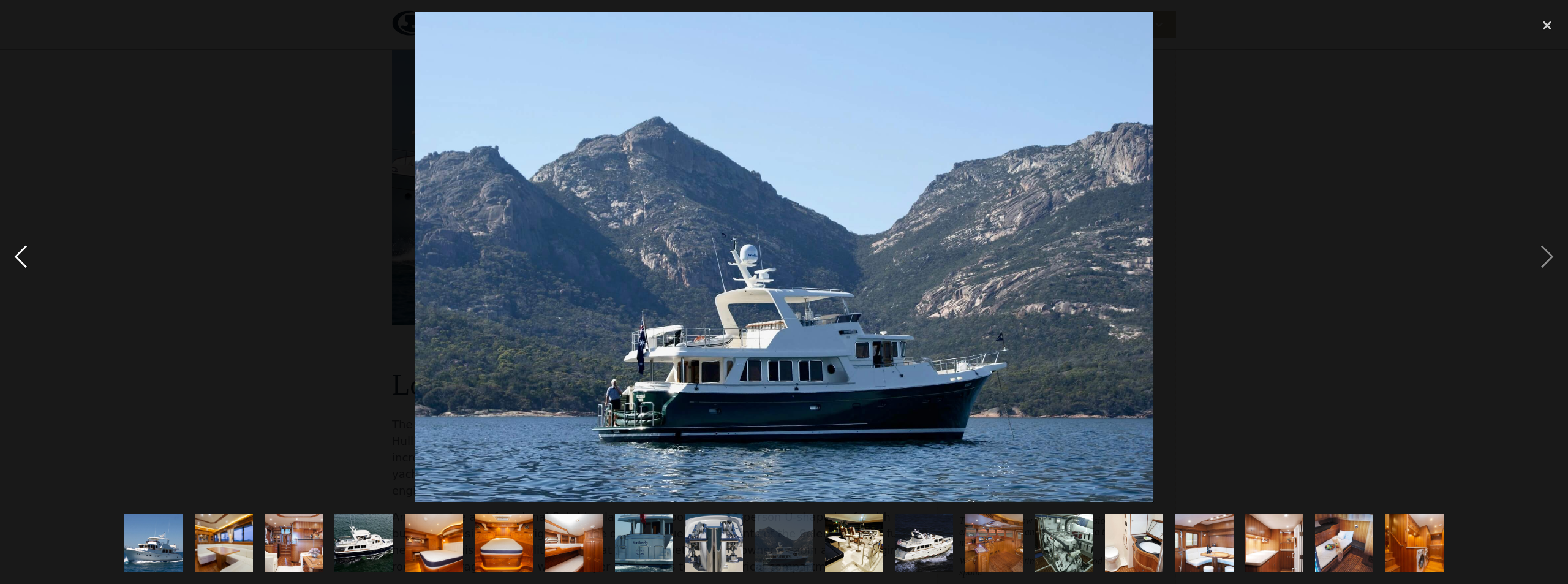
click at [11, 260] on div "previous image" at bounding box center [21, 257] width 42 height 491
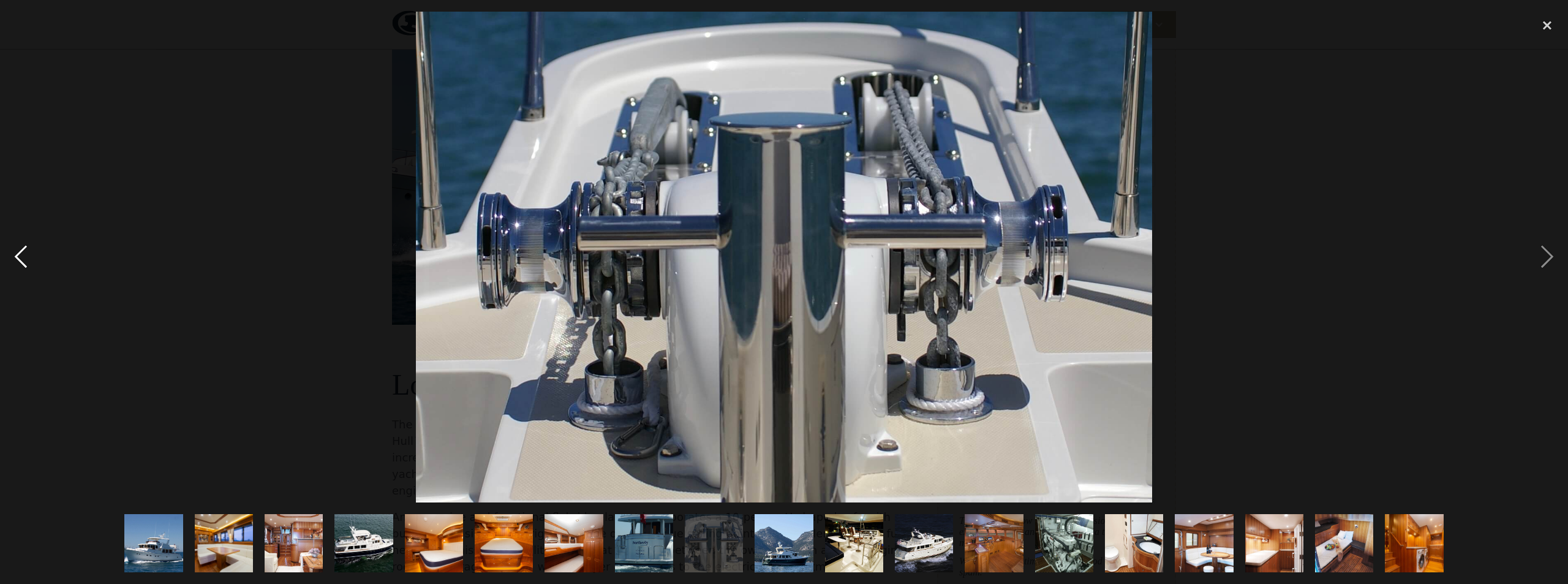
click at [11, 260] on div "previous image" at bounding box center [21, 257] width 42 height 491
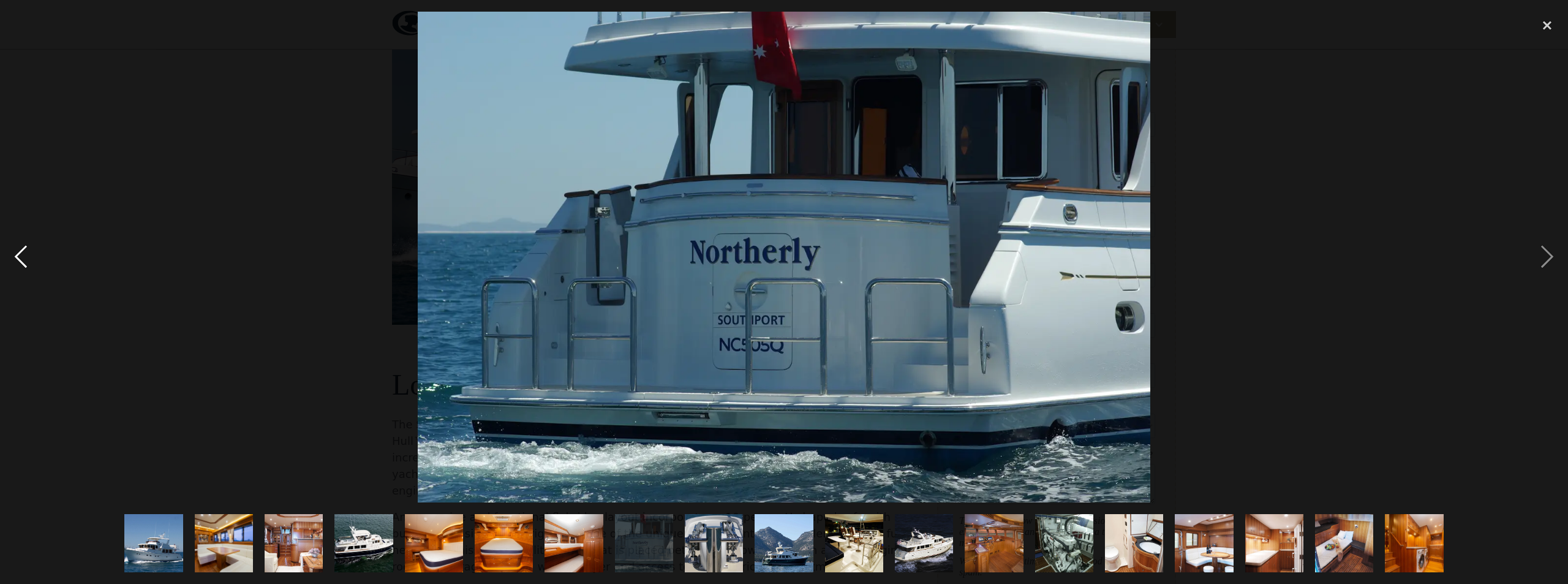
click at [8, 260] on div "previous image" at bounding box center [21, 257] width 42 height 491
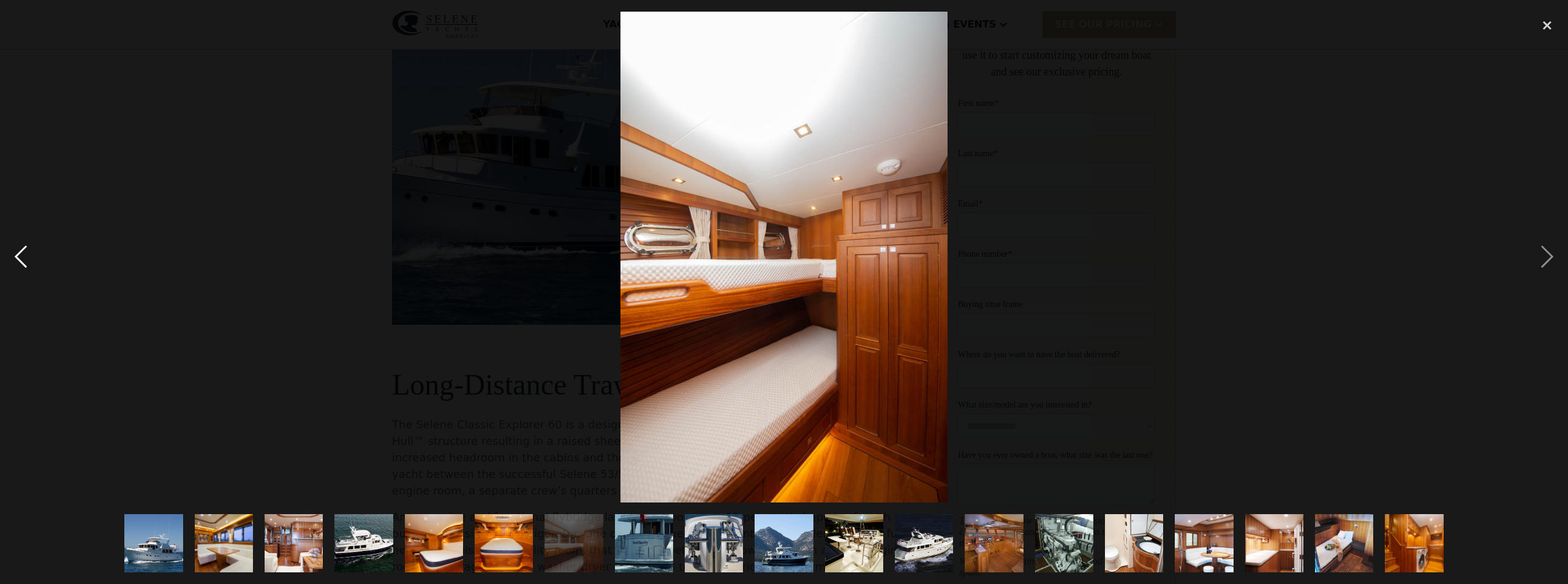
click at [8, 260] on div "previous image" at bounding box center [21, 257] width 42 height 491
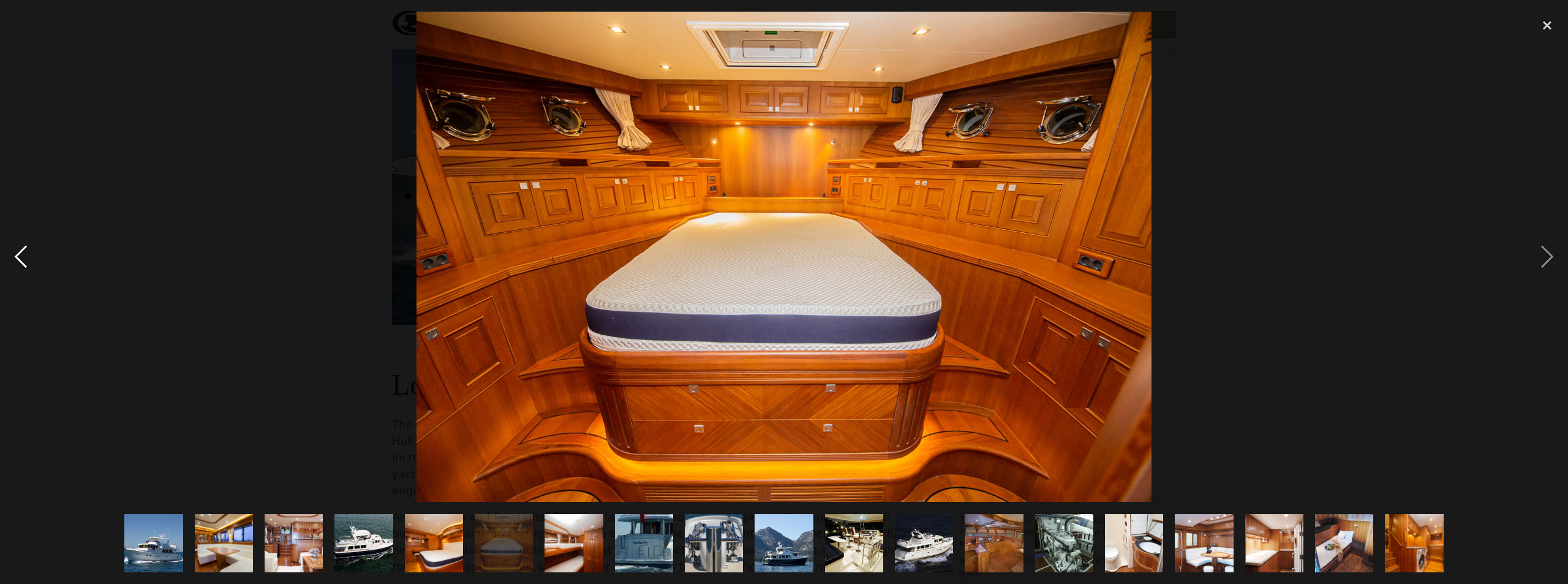
click at [8, 260] on div "previous image" at bounding box center [21, 257] width 42 height 491
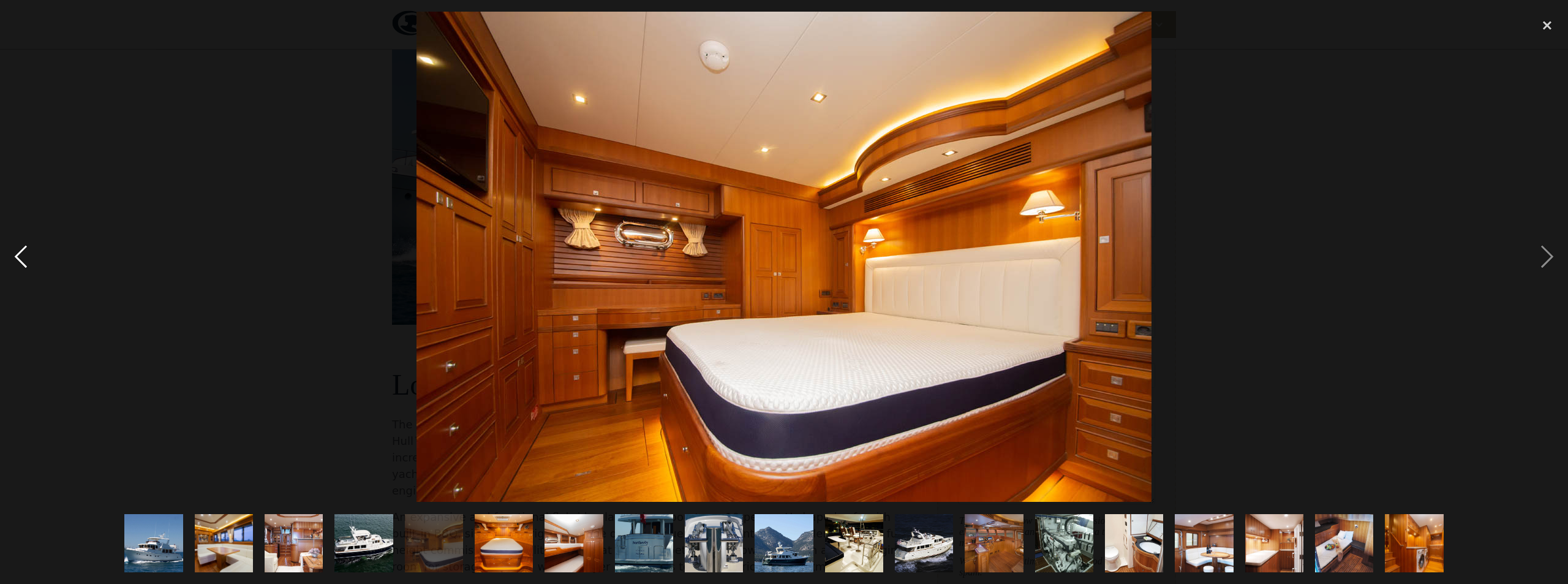
click at [8, 260] on div "previous image" at bounding box center [21, 257] width 42 height 491
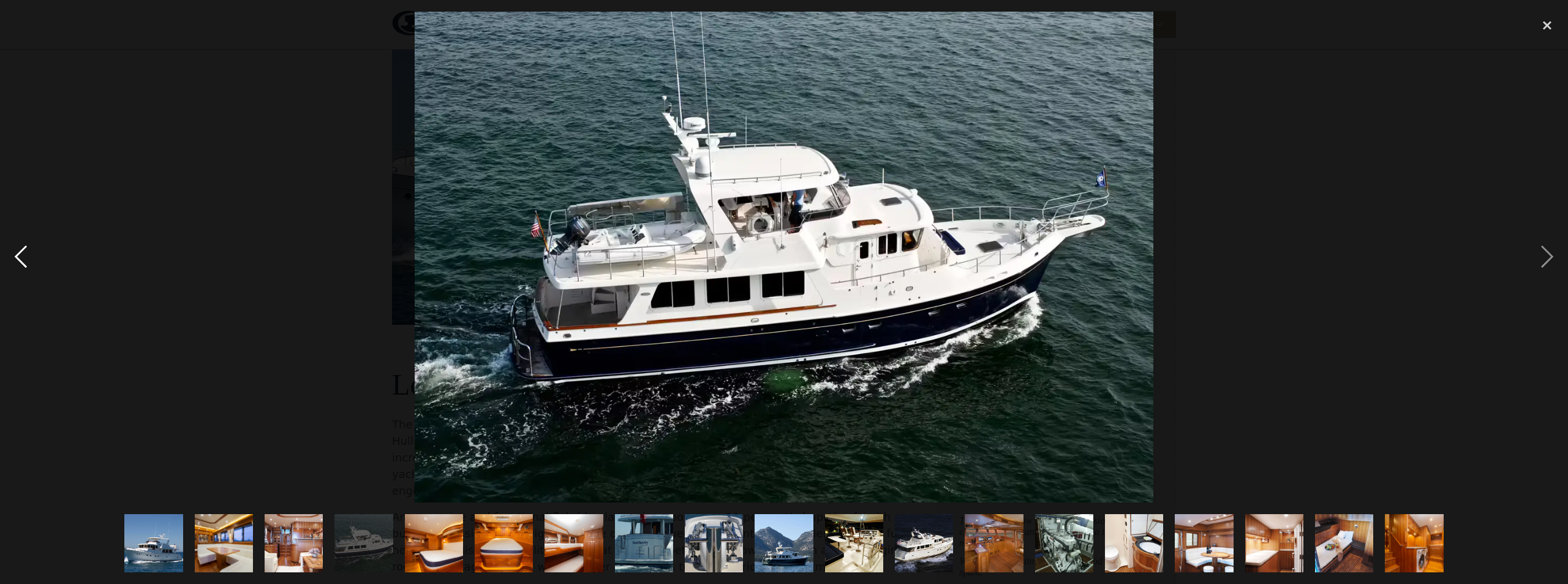
click at [8, 260] on div "previous image" at bounding box center [21, 257] width 42 height 491
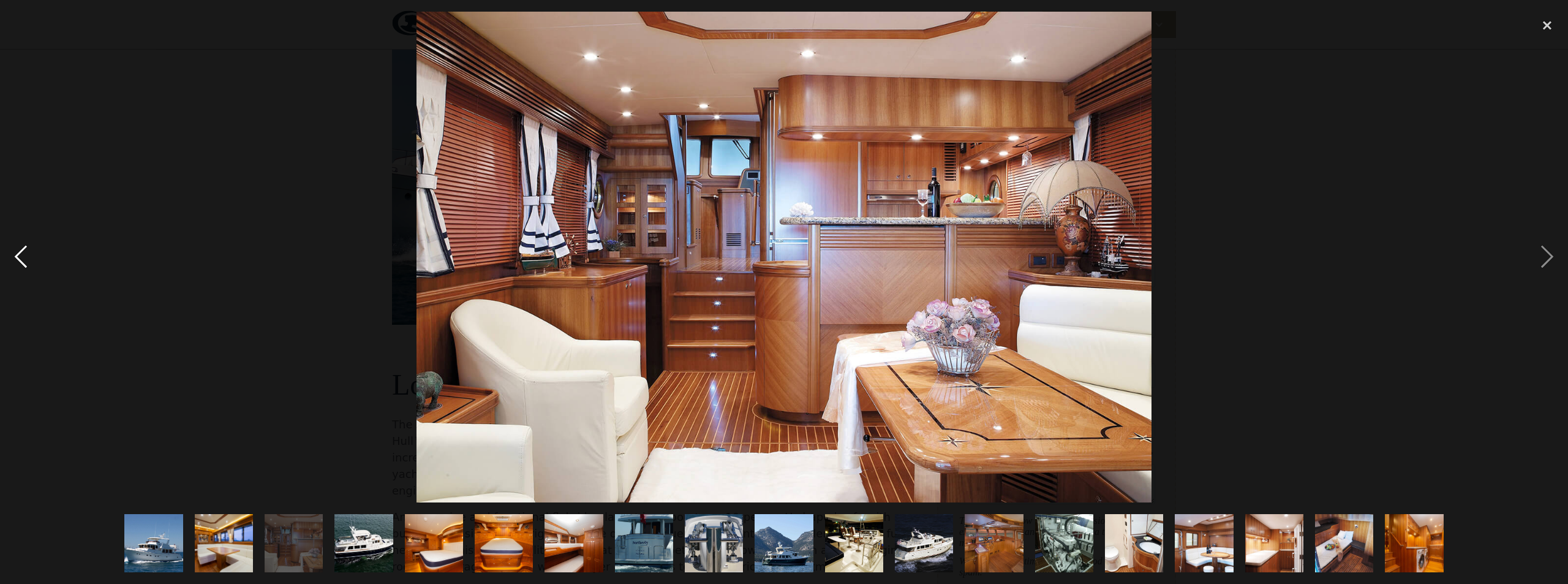
click at [2, 260] on div "previous image" at bounding box center [21, 257] width 42 height 491
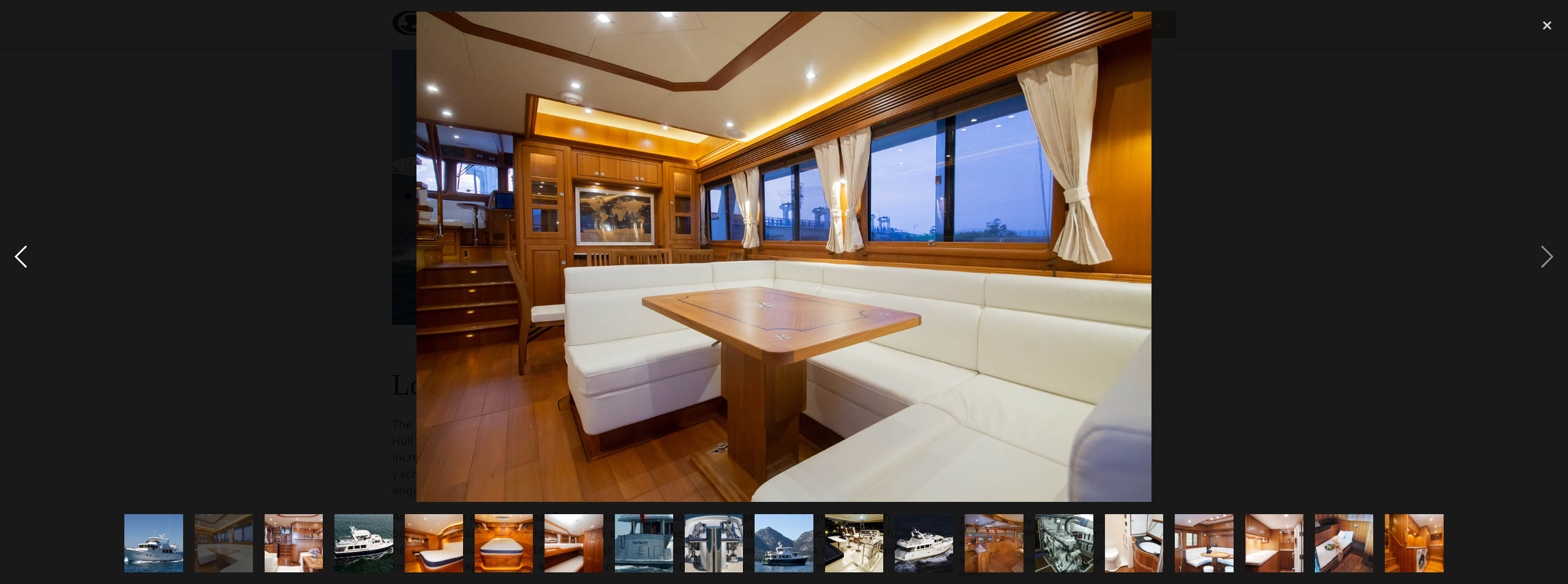
click at [1, 260] on div "previous image" at bounding box center [21, 257] width 42 height 491
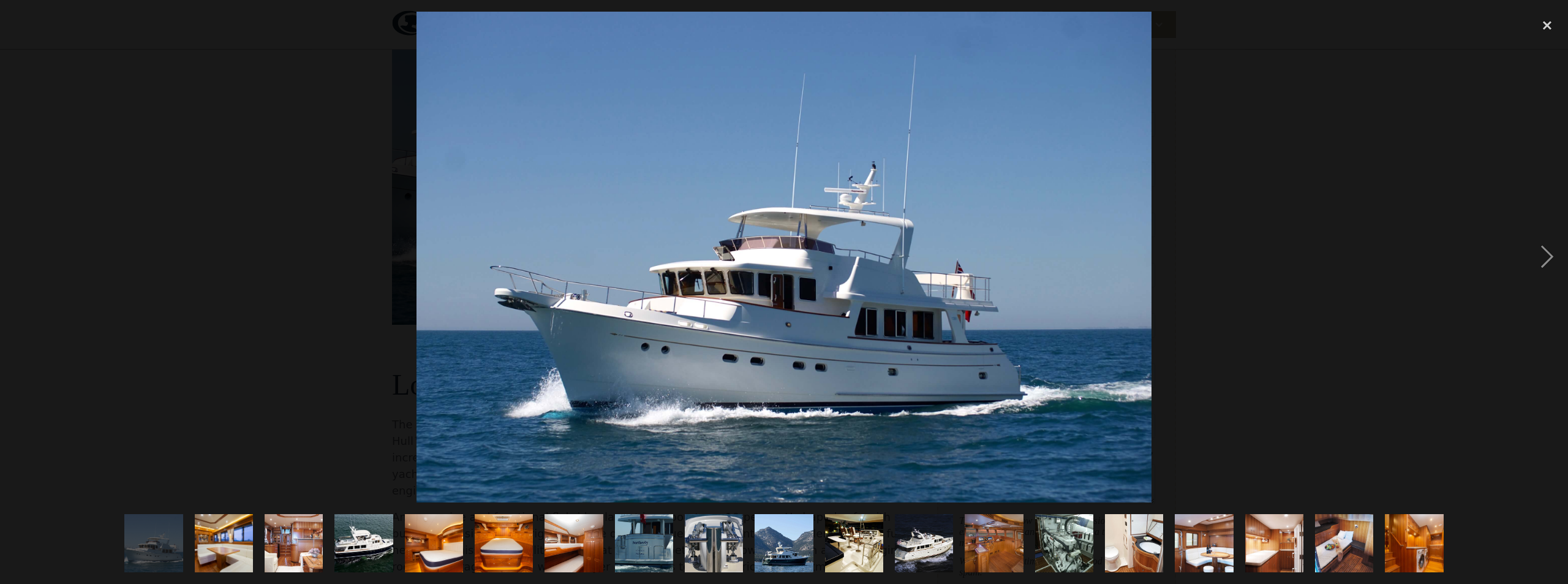
click at [1, 260] on div "previous image" at bounding box center [21, 257] width 42 height 491
click at [1546, 25] on div "close lightbox" at bounding box center [1547, 26] width 42 height 27
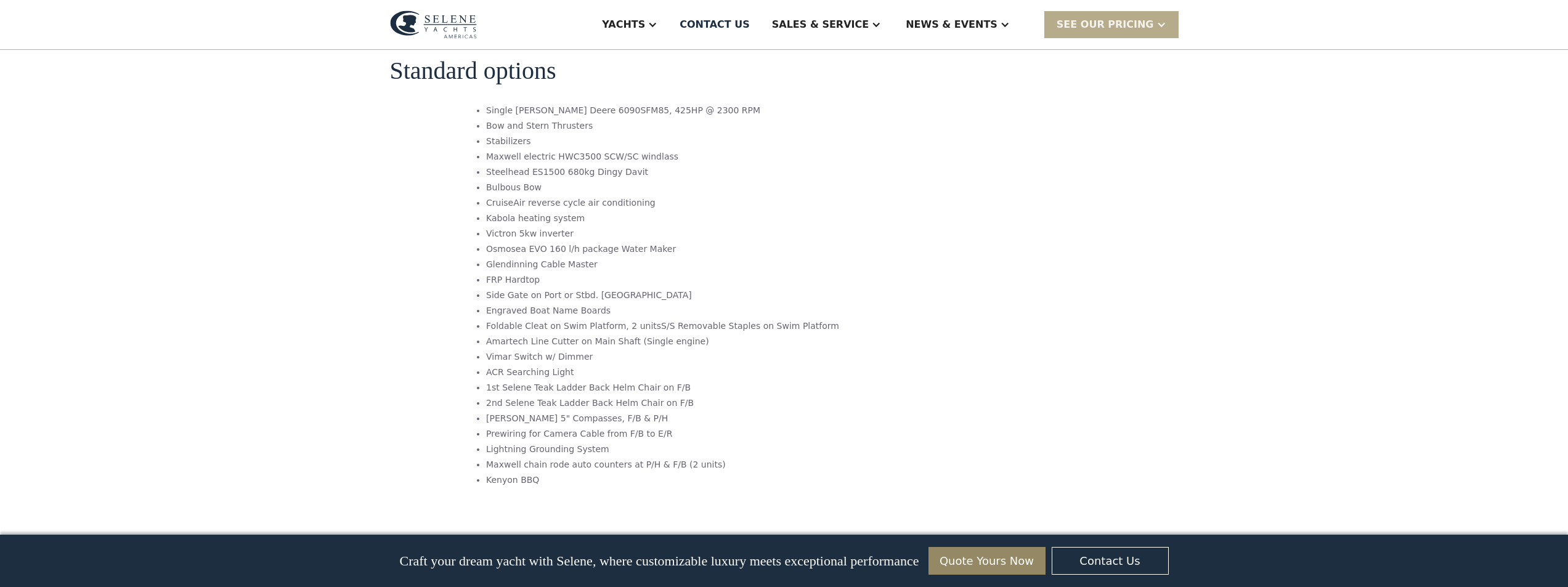
scroll to position [1848, 0]
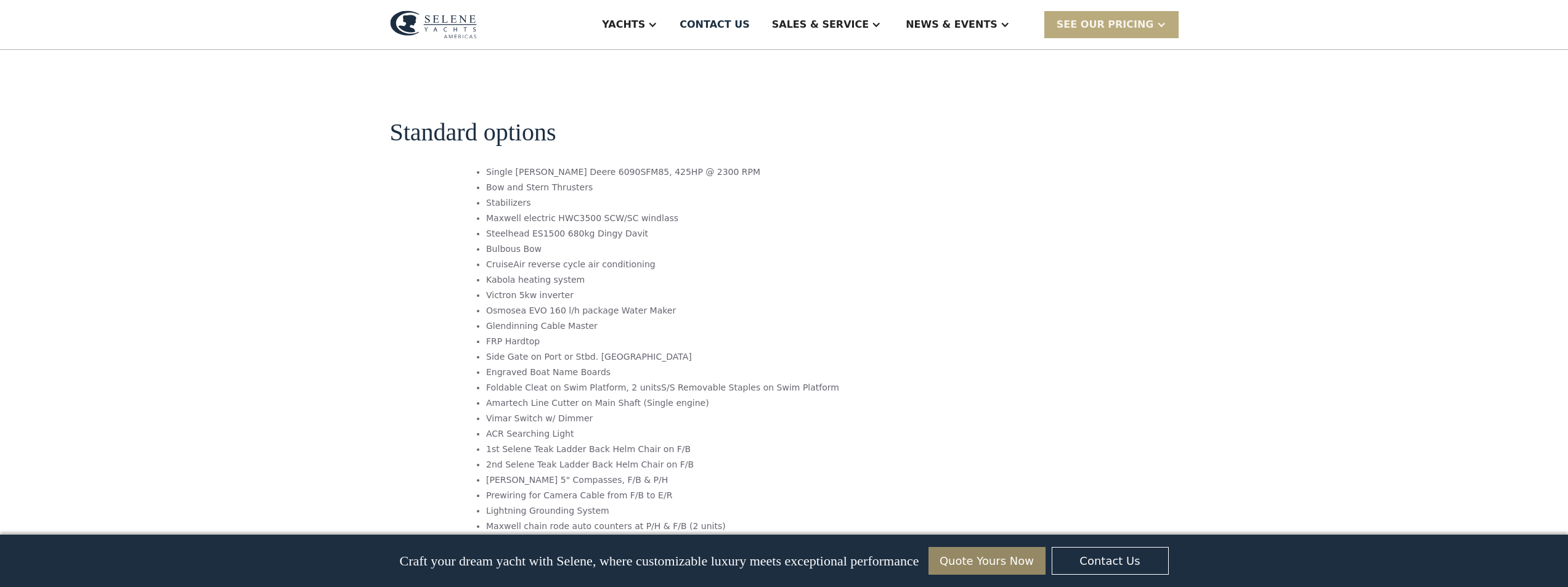
click at [1154, 32] on div "SEE Our Pricing" at bounding box center [1105, 25] width 97 height 15
